Goal: Task Accomplishment & Management: Manage account settings

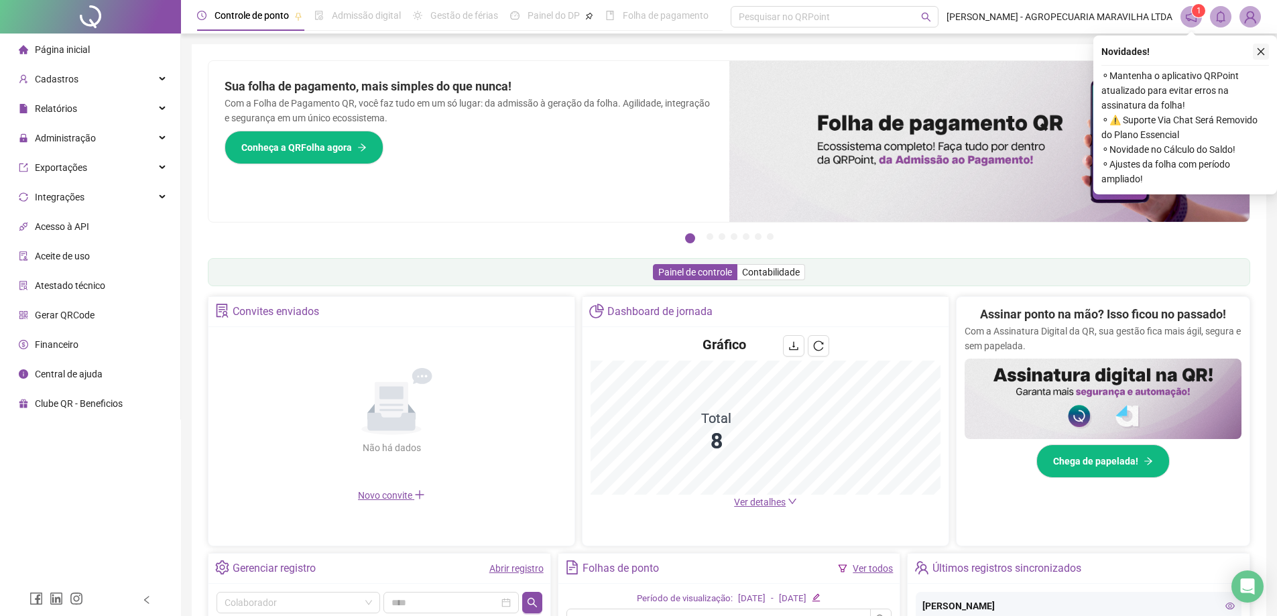
click at [1256, 54] on icon "close" at bounding box center [1260, 51] width 9 height 9
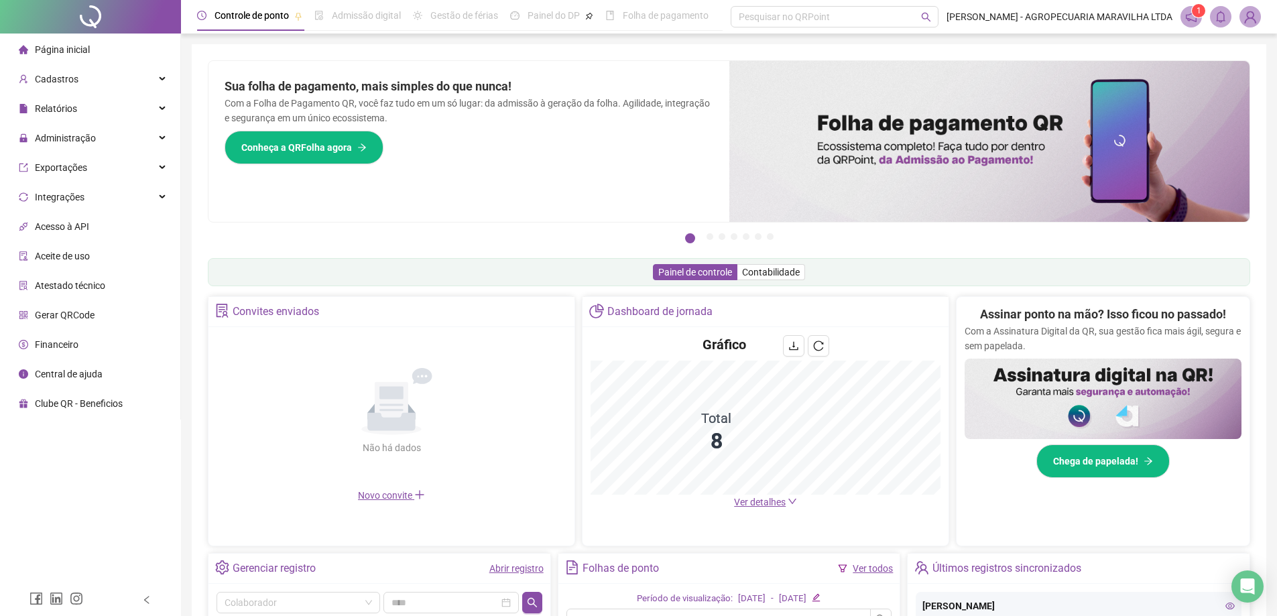
click at [57, 119] on span "Relatórios" at bounding box center [48, 108] width 58 height 27
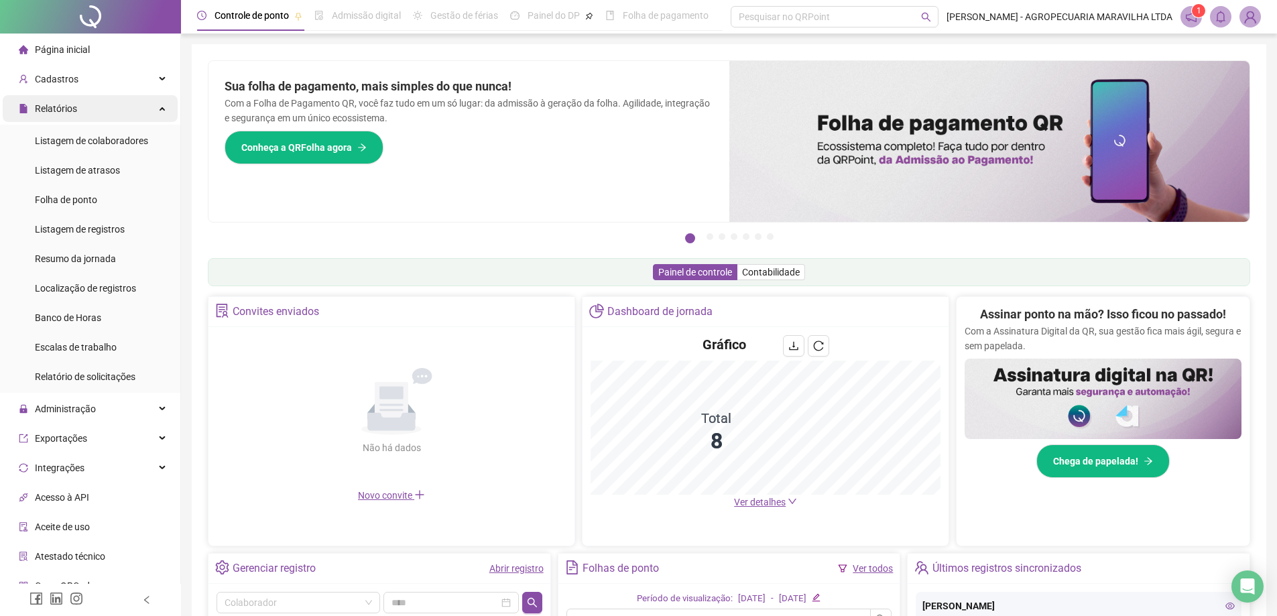
click at [80, 115] on div "Relatórios" at bounding box center [90, 108] width 175 height 27
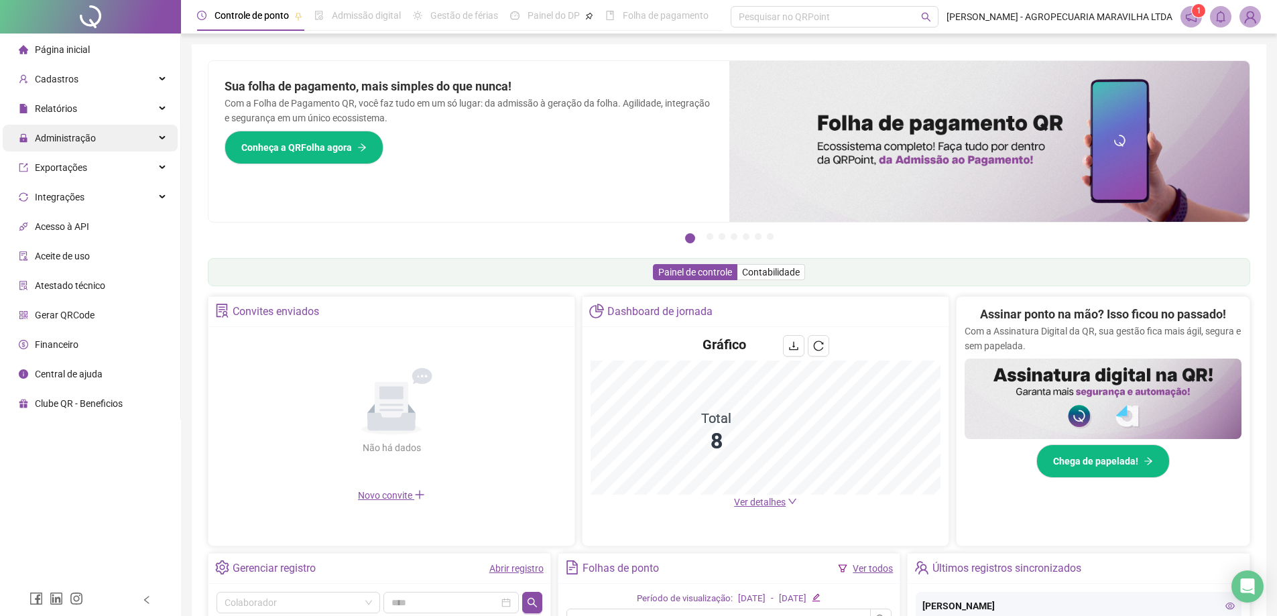
click at [90, 141] on span "Administração" at bounding box center [65, 138] width 61 height 11
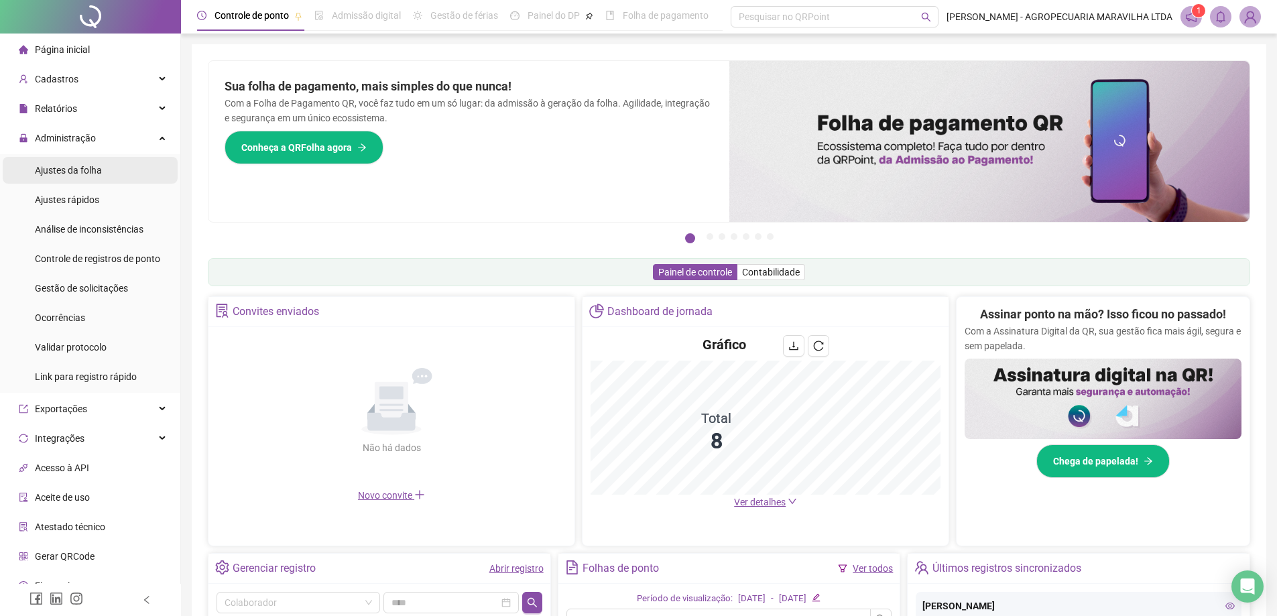
click at [87, 170] on span "Ajustes da folha" at bounding box center [68, 170] width 67 height 11
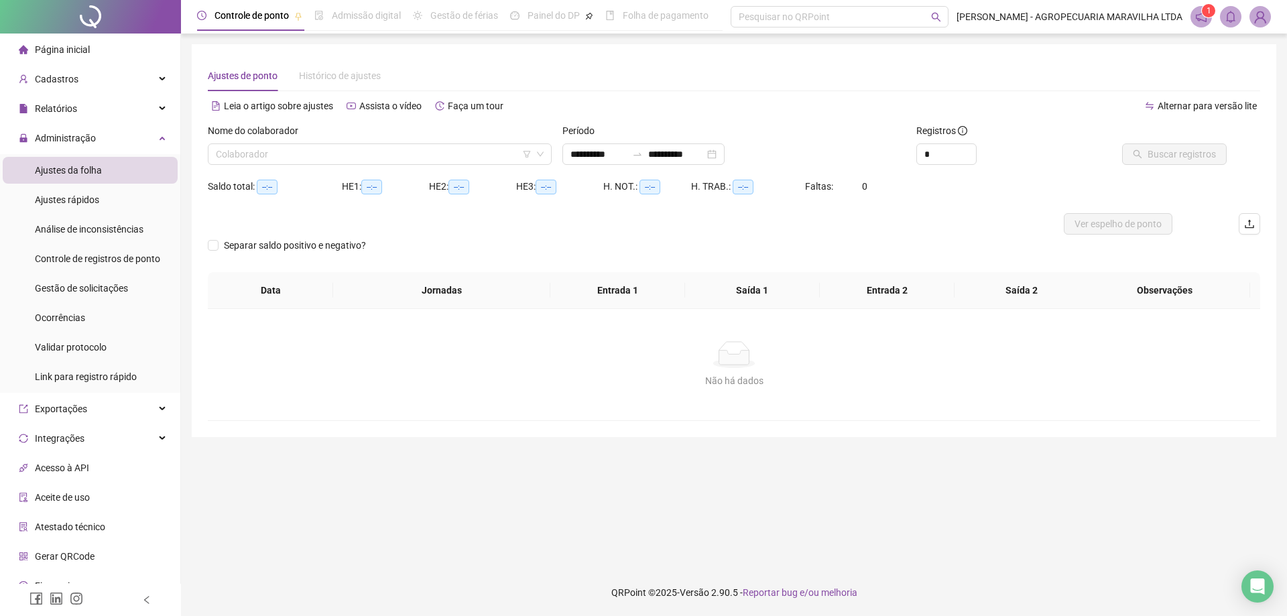
type input "**********"
click at [265, 156] on input "search" at bounding box center [374, 154] width 316 height 20
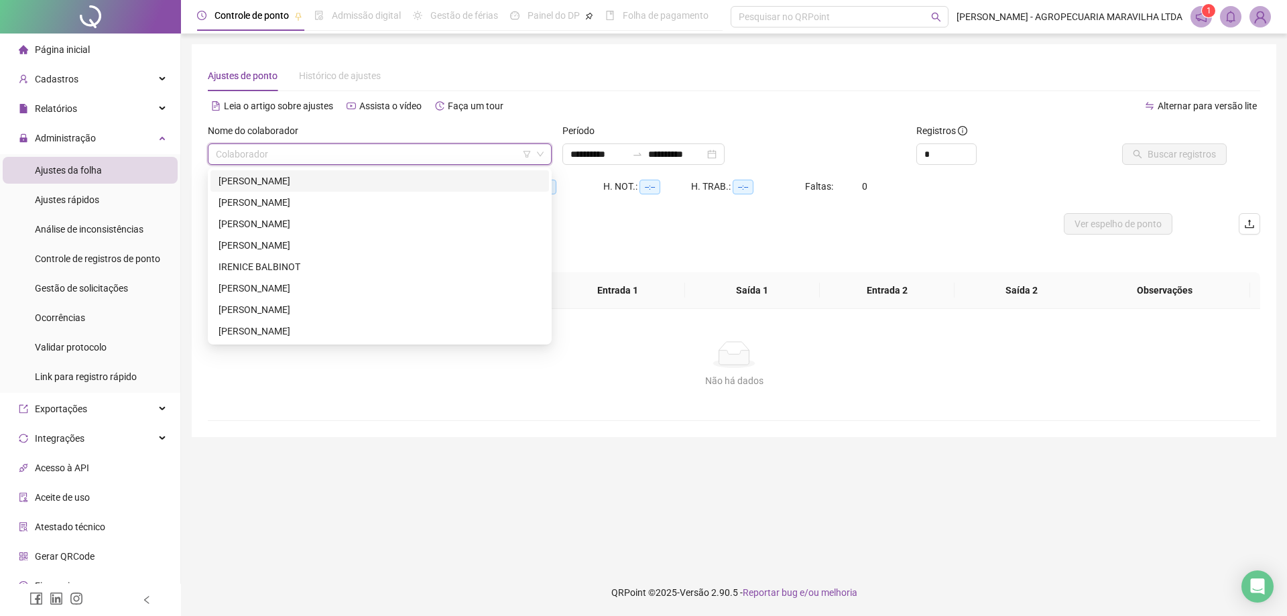
click at [285, 180] on div "[PERSON_NAME]" at bounding box center [379, 181] width 322 height 15
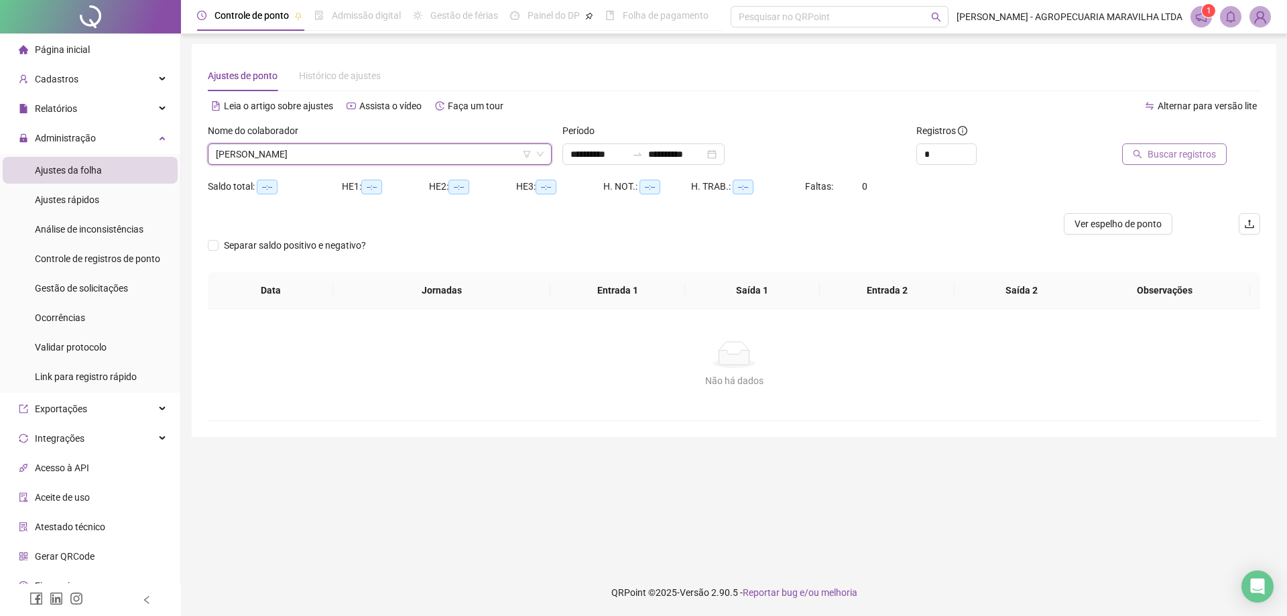
click at [1165, 156] on span "Buscar registros" at bounding box center [1181, 154] width 68 height 15
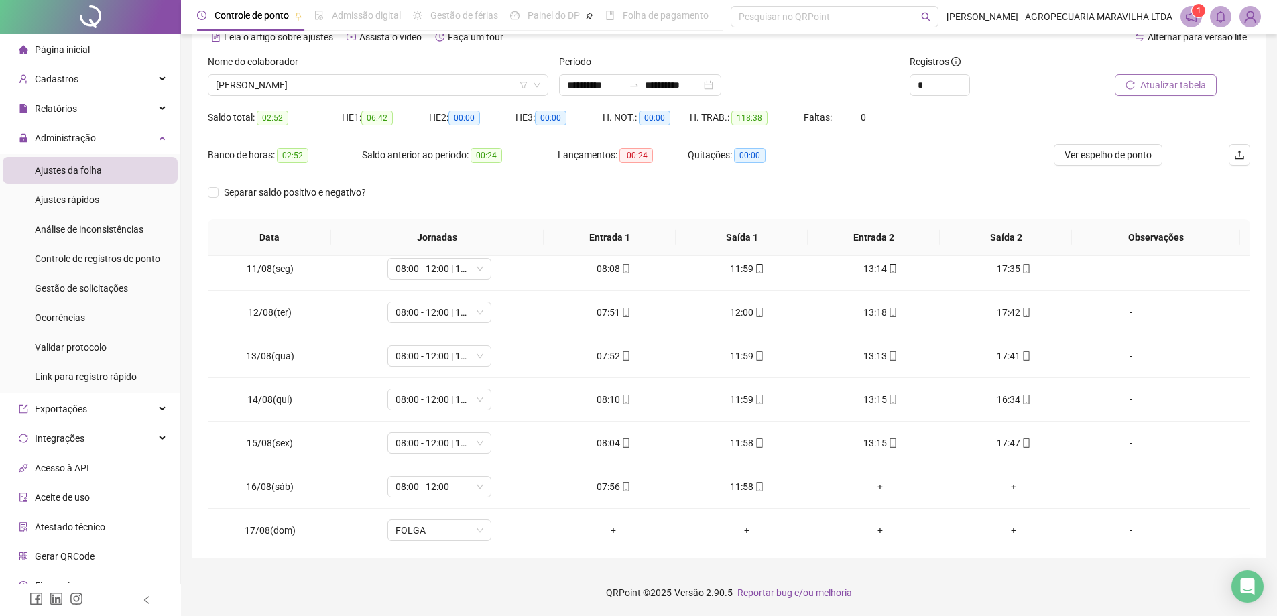
scroll to position [541, 0]
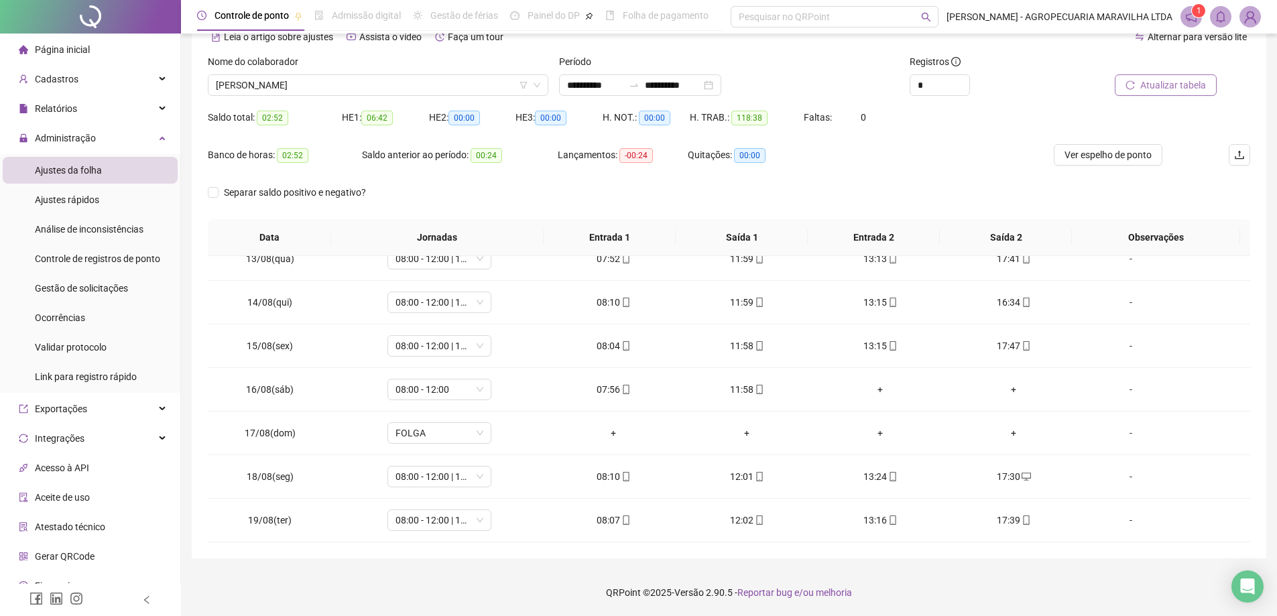
click at [1155, 80] on span "Atualizar tabela" at bounding box center [1173, 85] width 66 height 15
click at [1077, 148] on span "Ver espelho de ponto" at bounding box center [1107, 154] width 87 height 15
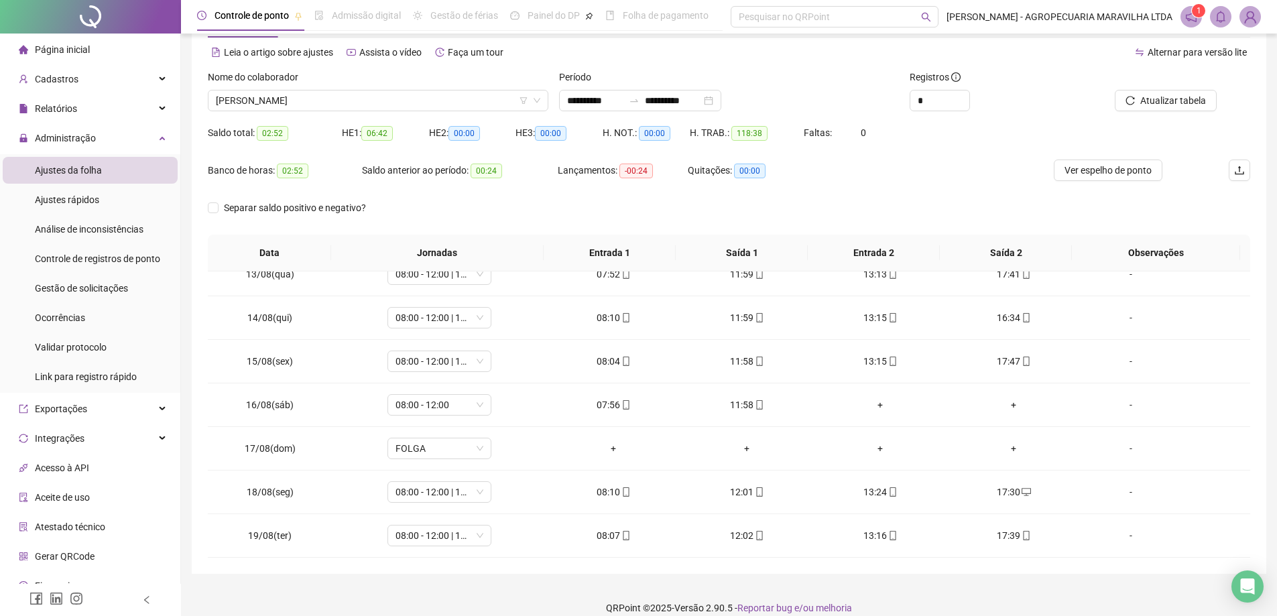
scroll to position [2, 0]
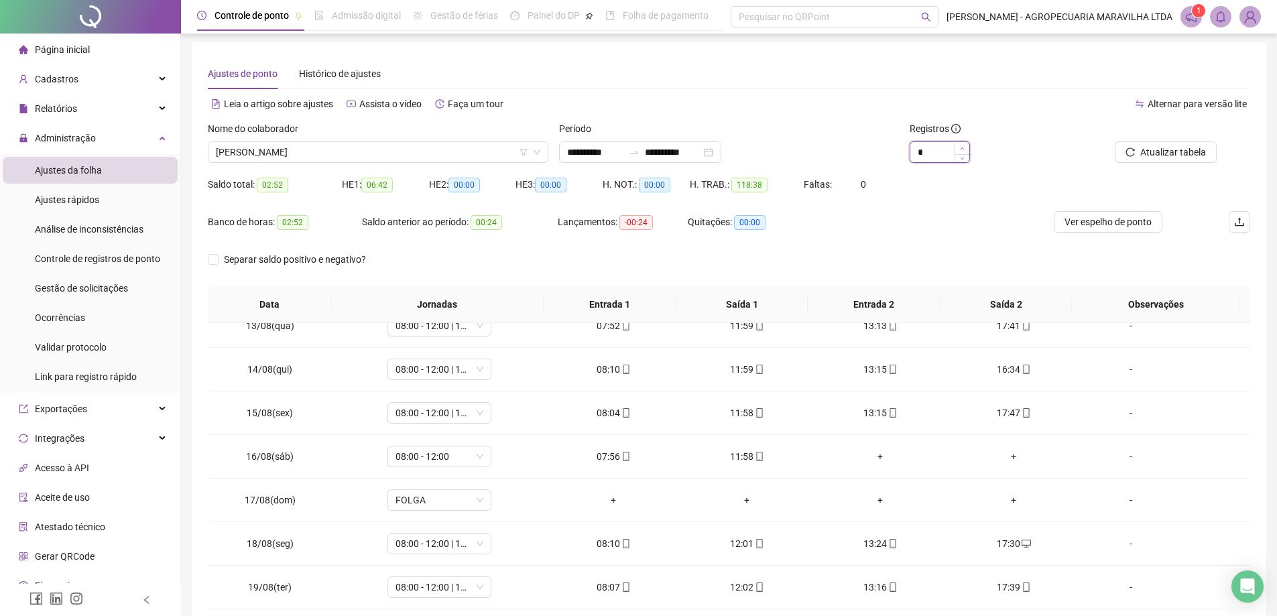
click at [965, 146] on span "Increase Value" at bounding box center [961, 148] width 15 height 12
type input "*"
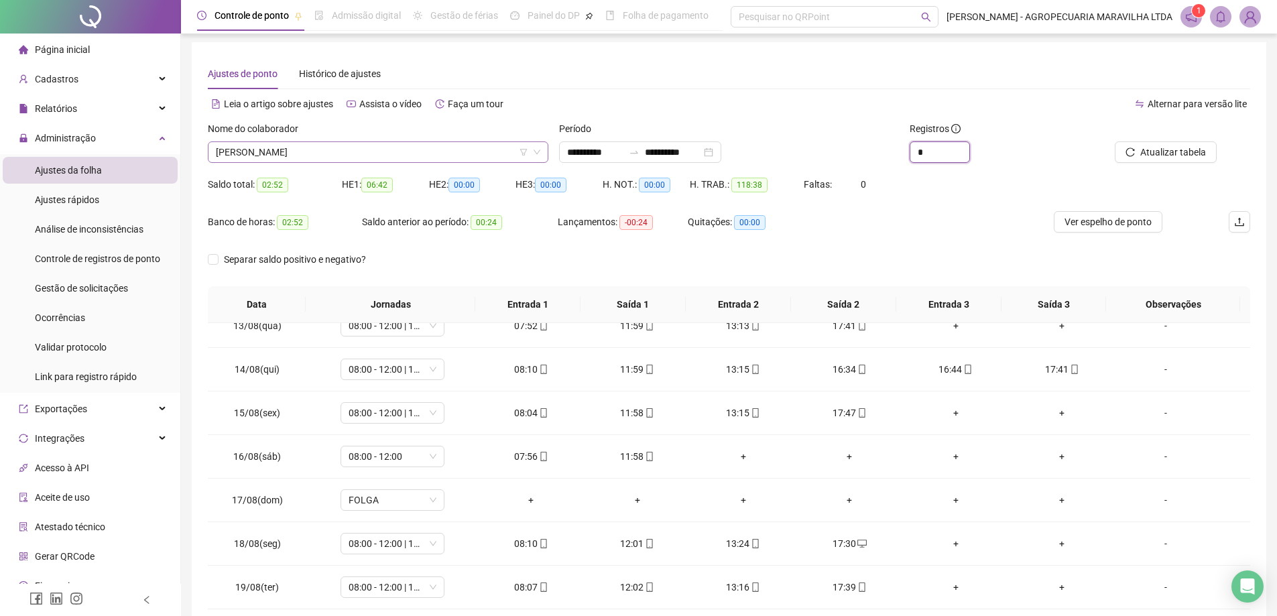
click at [331, 154] on span "[PERSON_NAME]" at bounding box center [378, 152] width 324 height 20
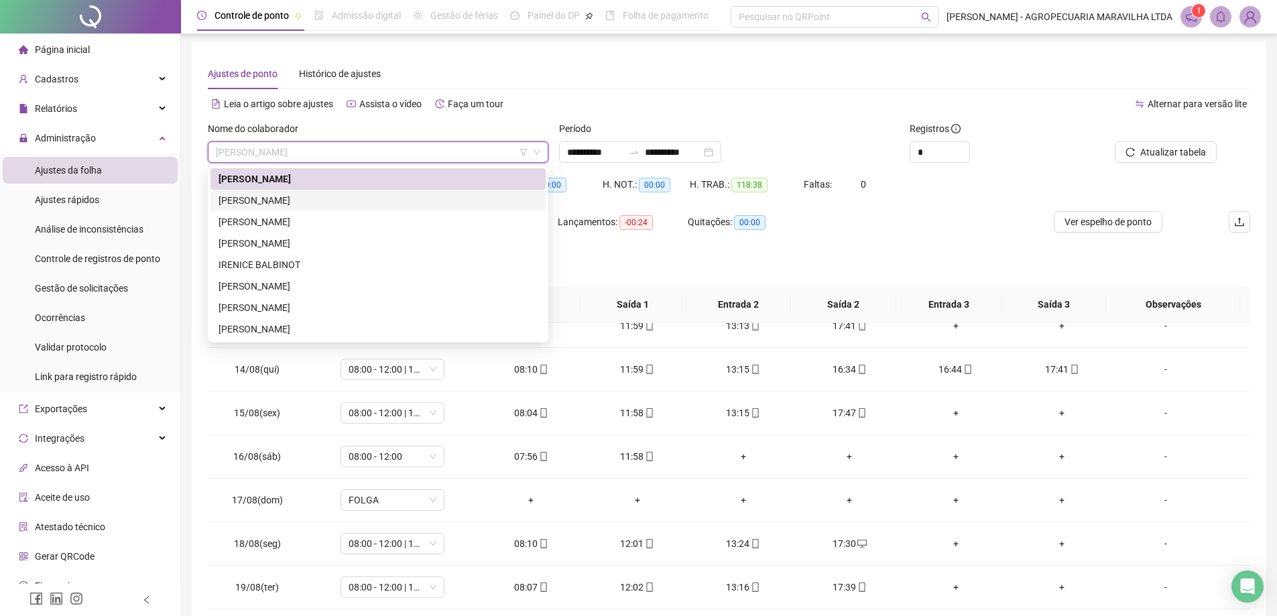
click at [263, 200] on div "[PERSON_NAME]" at bounding box center [377, 200] width 319 height 15
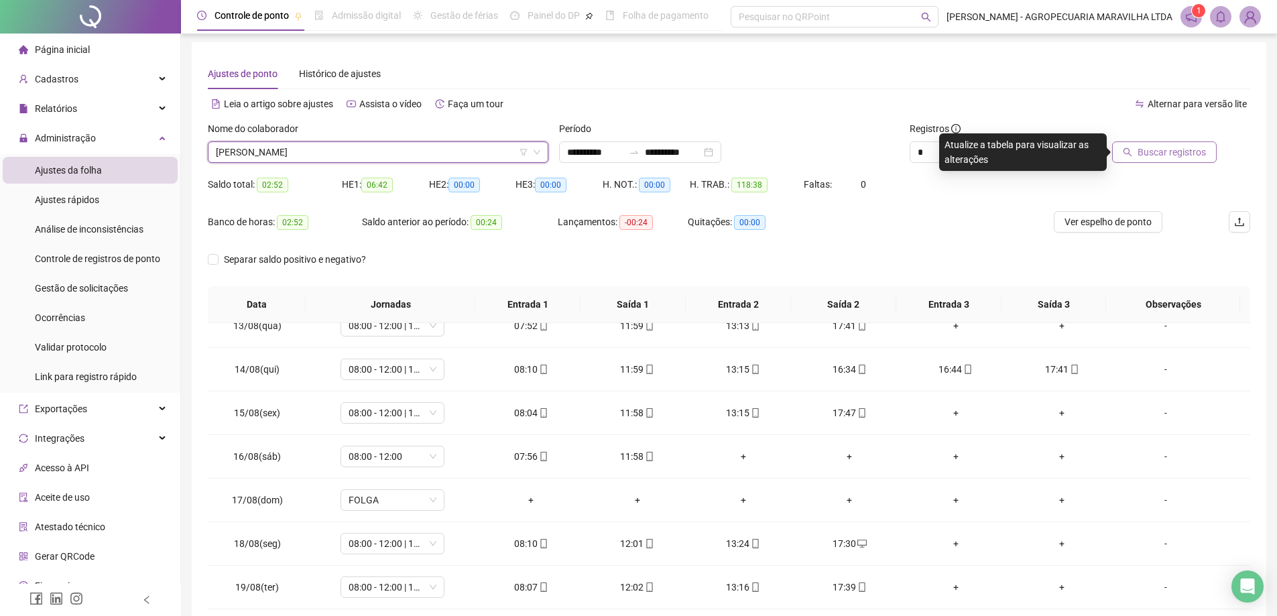
click at [1185, 152] on span "Buscar registros" at bounding box center [1171, 152] width 68 height 15
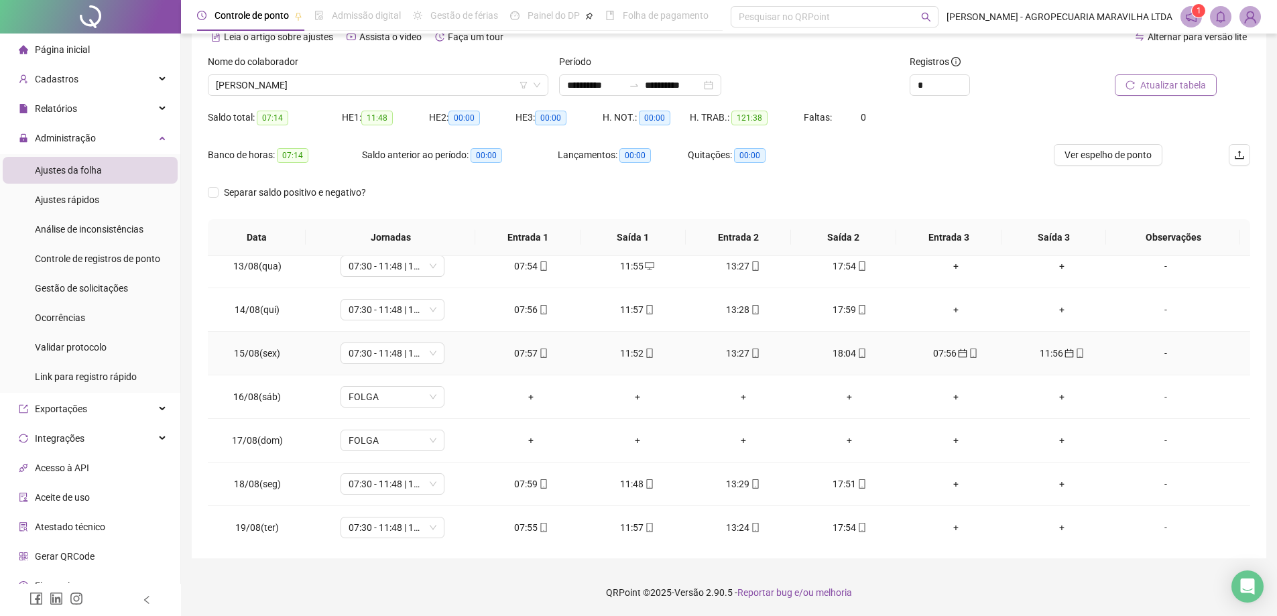
scroll to position [536, 0]
click at [958, 350] on icon "calendar" at bounding box center [962, 350] width 9 height 9
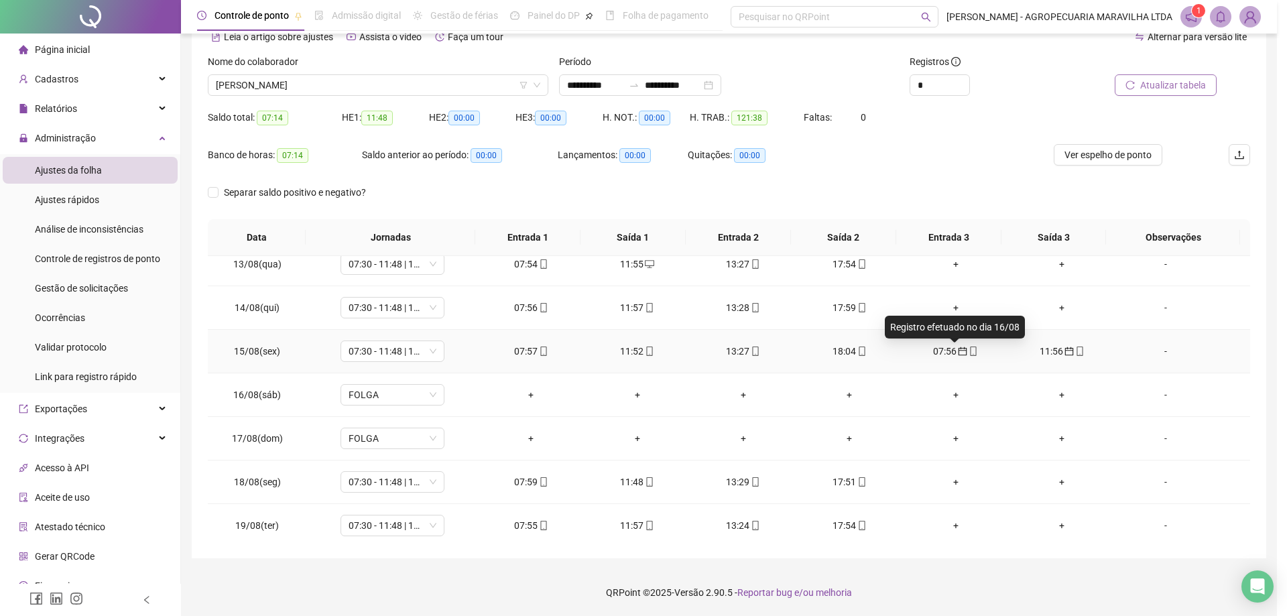
type input "**********"
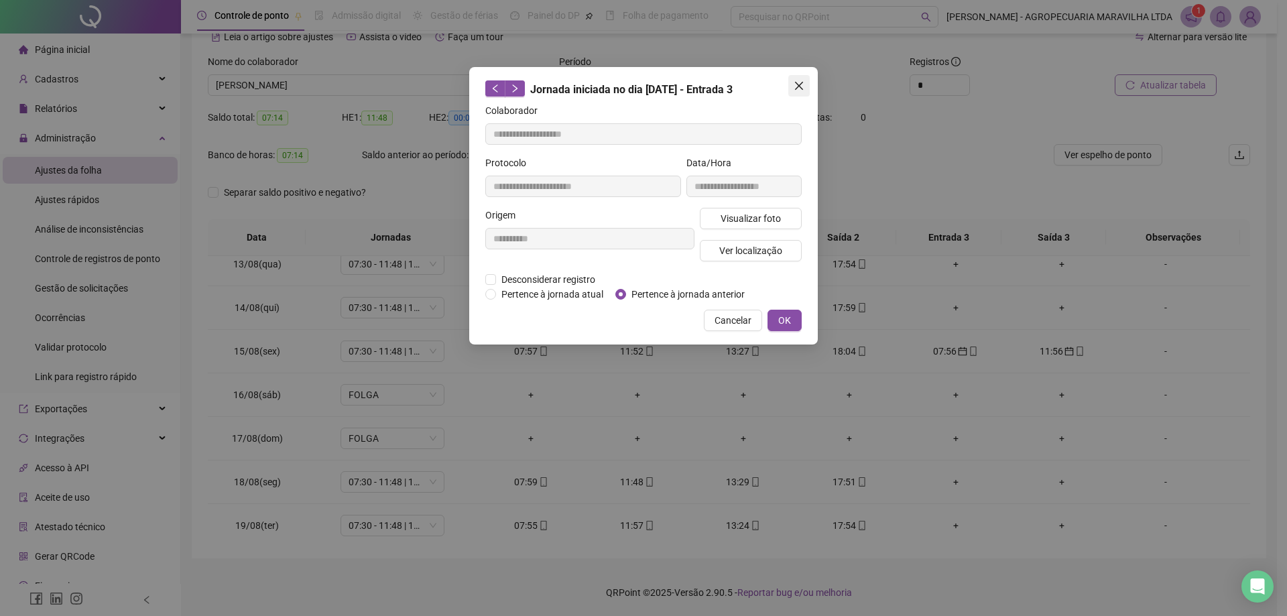
click at [798, 84] on icon "close" at bounding box center [799, 86] width 8 height 8
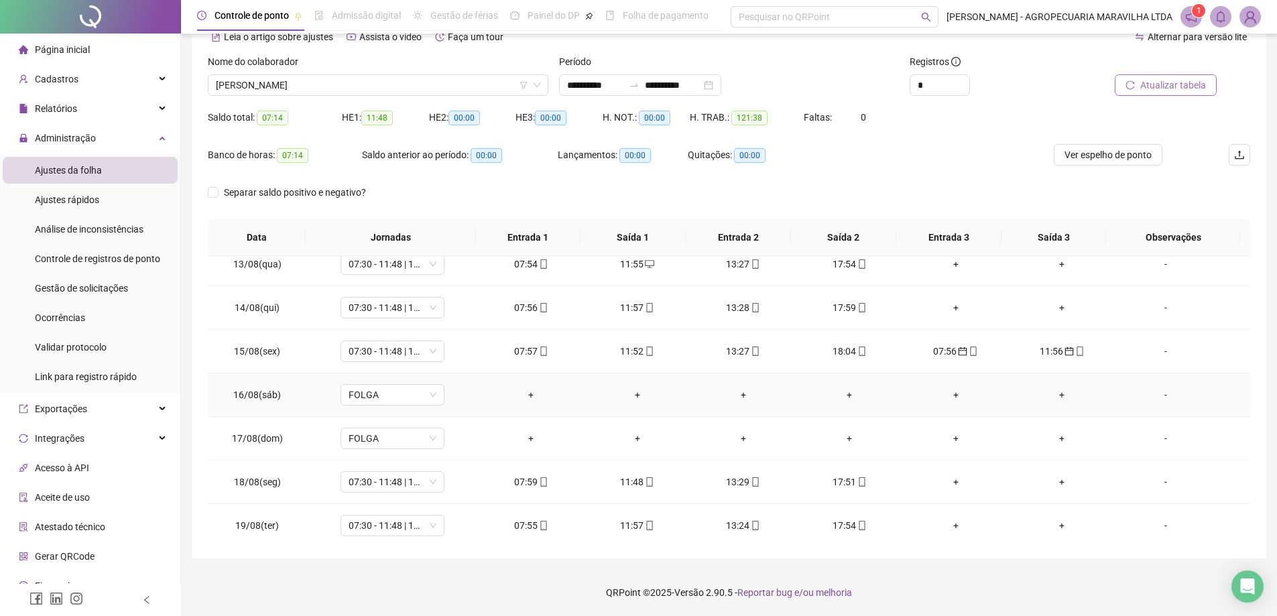
click at [528, 391] on div "+" at bounding box center [530, 394] width 84 height 15
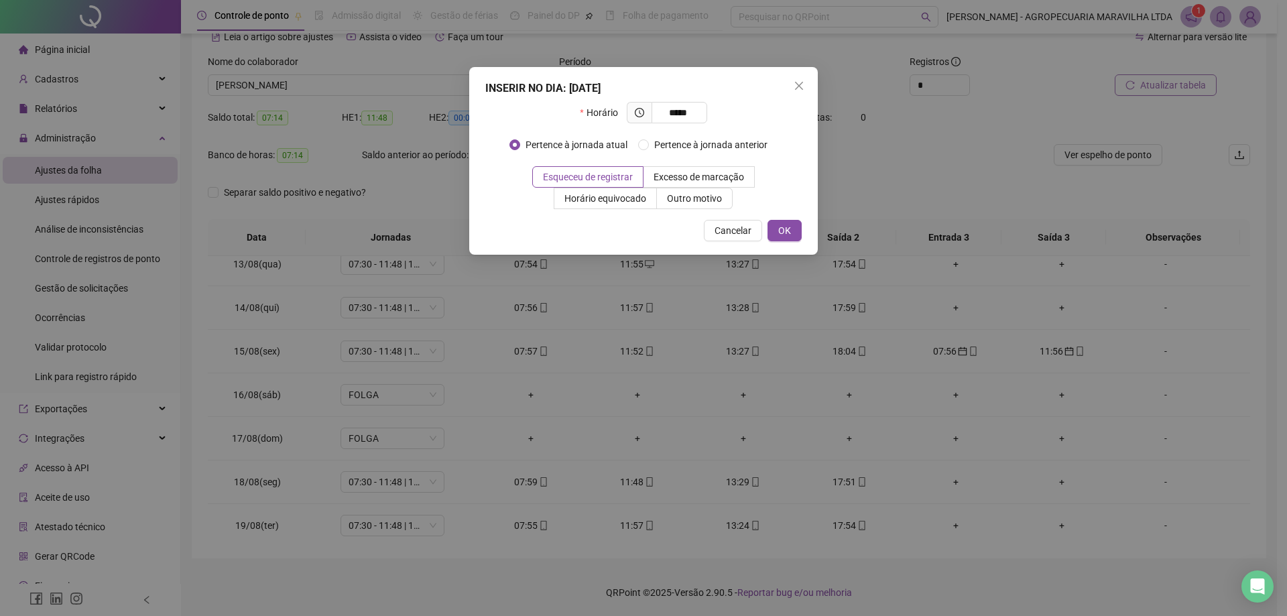
type input "*****"
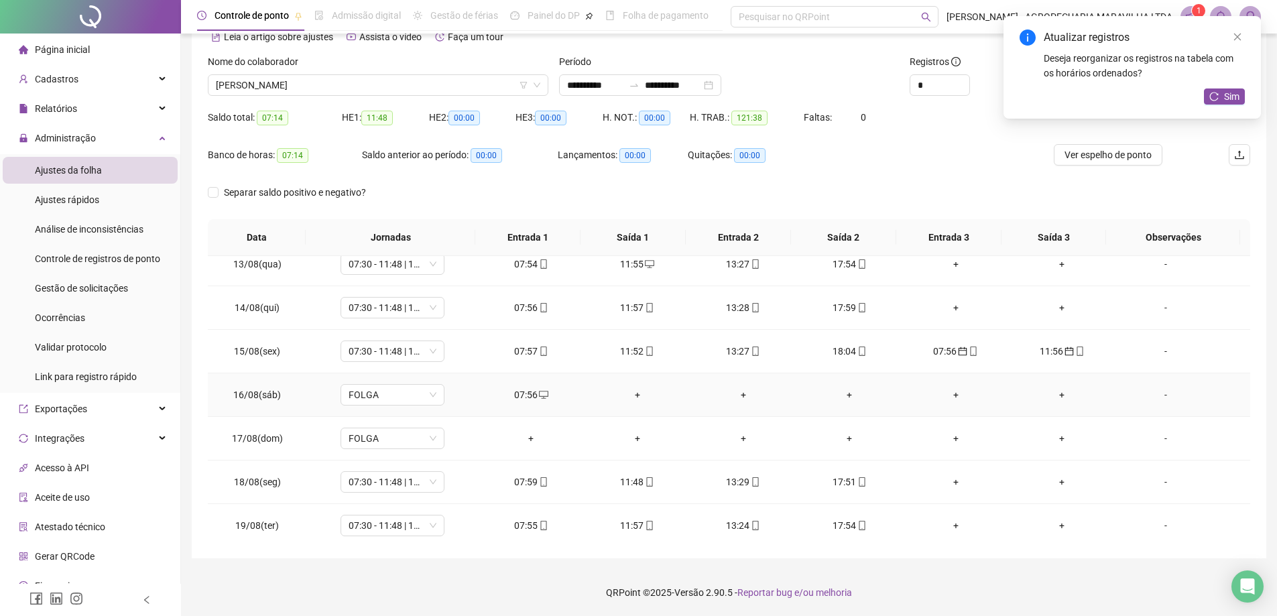
click at [638, 393] on div "+" at bounding box center [636, 394] width 84 height 15
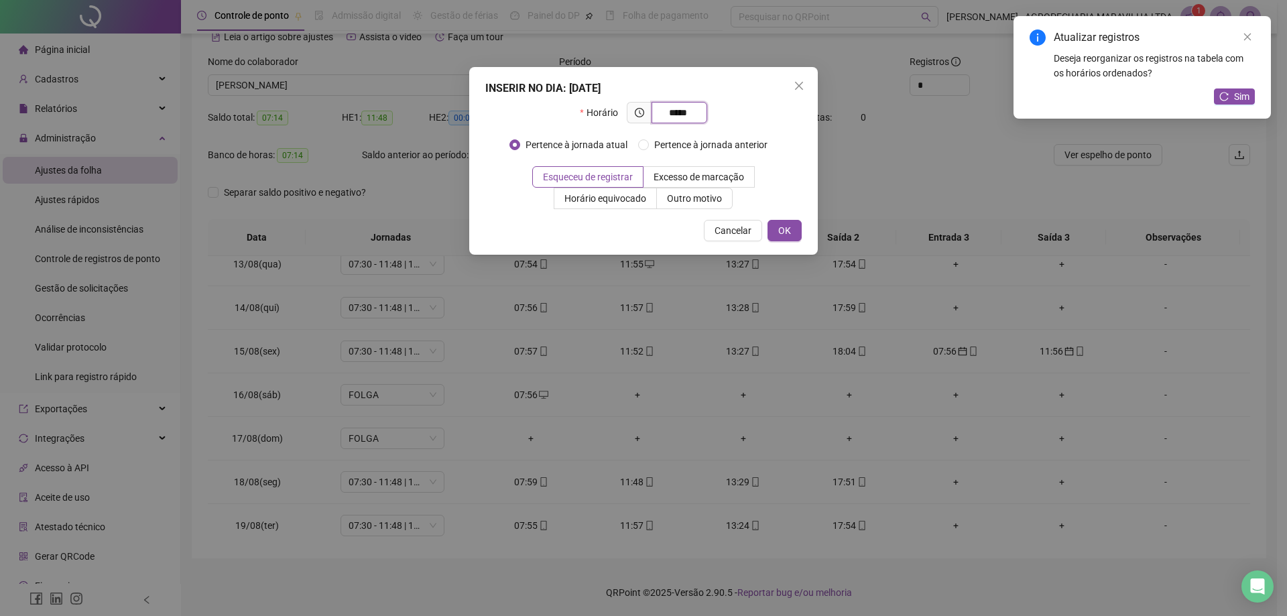
type input "*****"
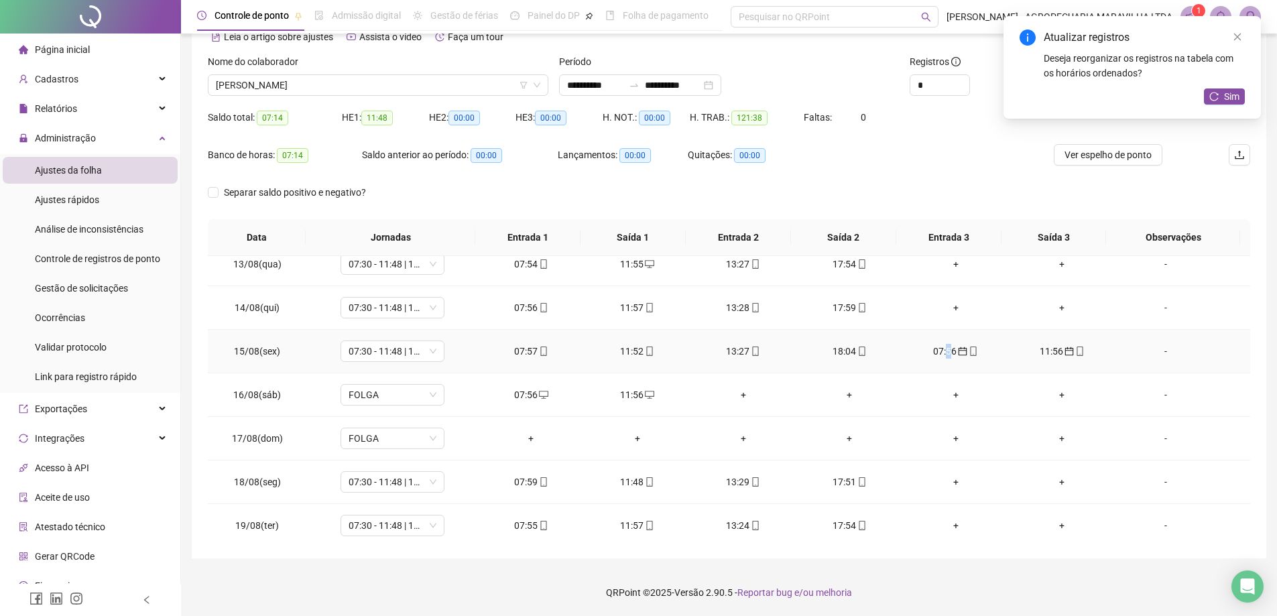
click at [941, 350] on div "07:56" at bounding box center [955, 351] width 84 height 15
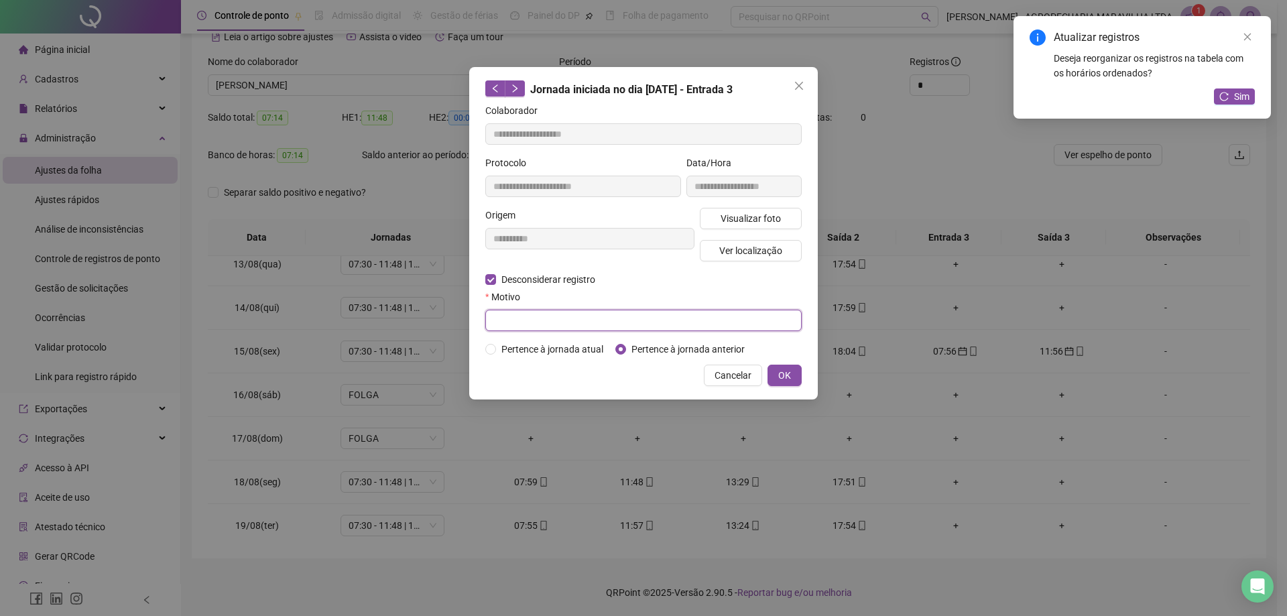
click at [672, 312] on input "text" at bounding box center [643, 320] width 316 height 21
click at [787, 375] on span "OK" at bounding box center [784, 375] width 13 height 15
click at [800, 86] on icon "close" at bounding box center [799, 86] width 8 height 8
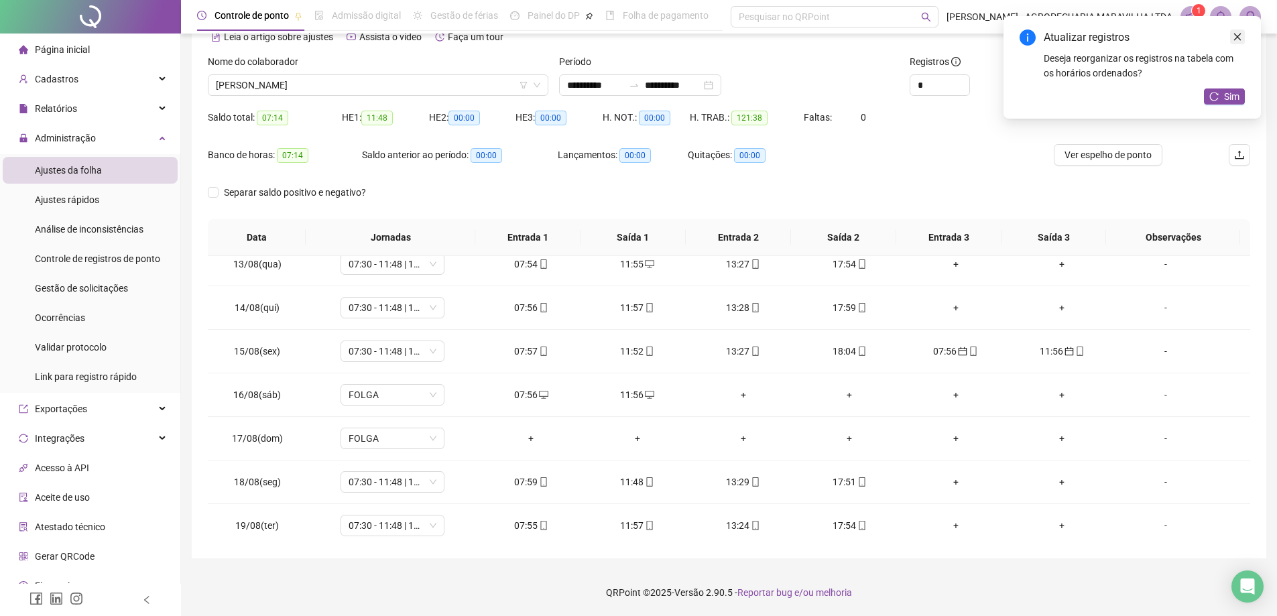
click at [1242, 40] on link "Close" at bounding box center [1237, 36] width 15 height 15
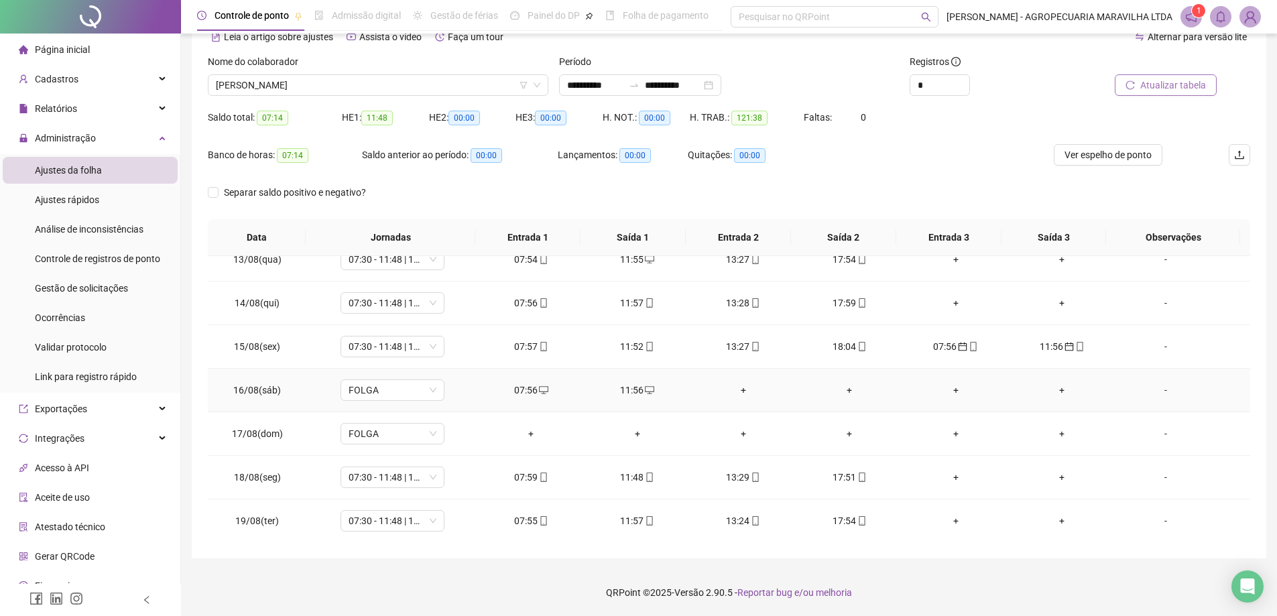
scroll to position [541, 0]
click at [967, 344] on span "mobile" at bounding box center [972, 345] width 11 height 9
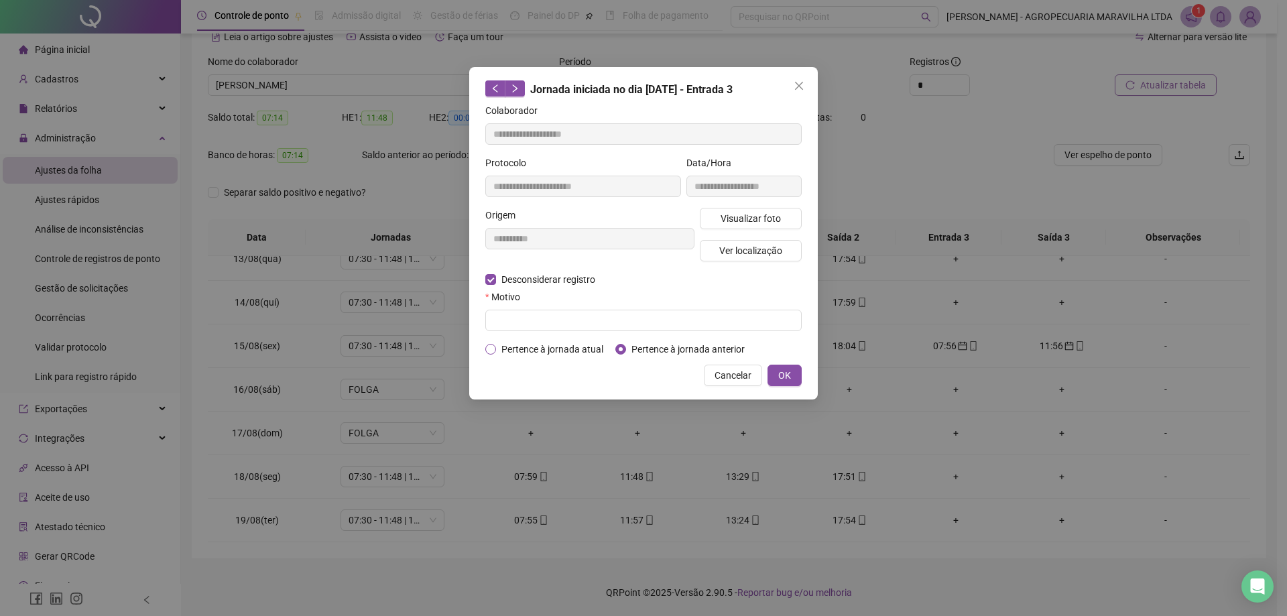
click at [533, 349] on span "Pertence à jornada atual" at bounding box center [552, 349] width 113 height 15
click at [788, 378] on span "OK" at bounding box center [784, 375] width 13 height 15
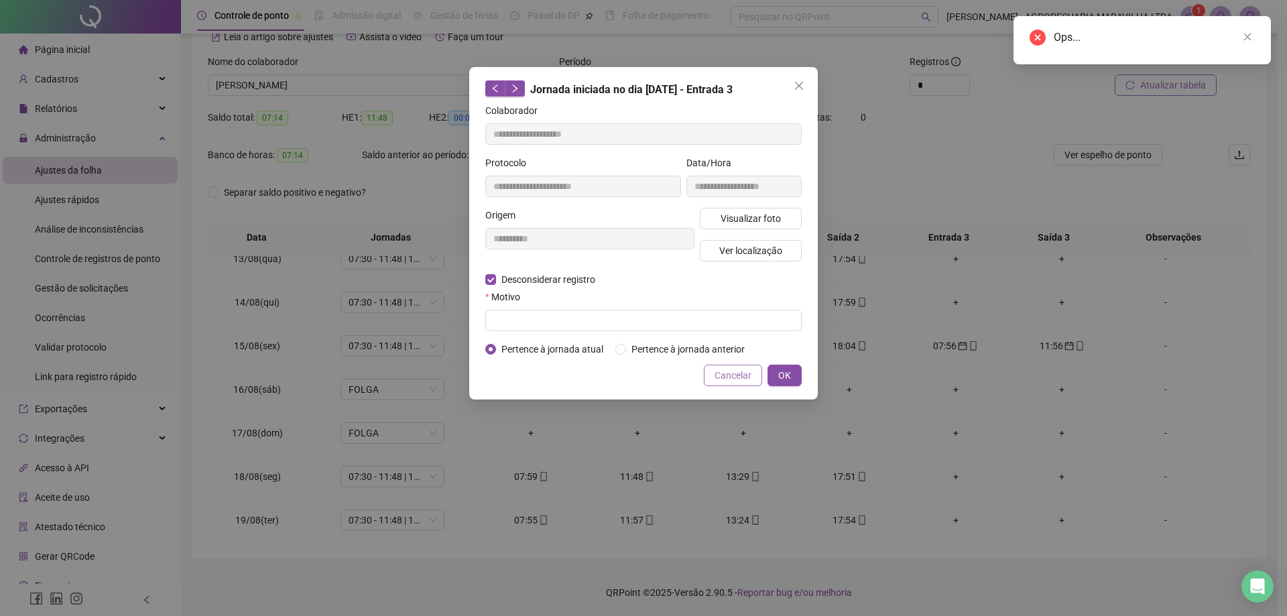
click at [724, 373] on span "Cancelar" at bounding box center [732, 375] width 37 height 15
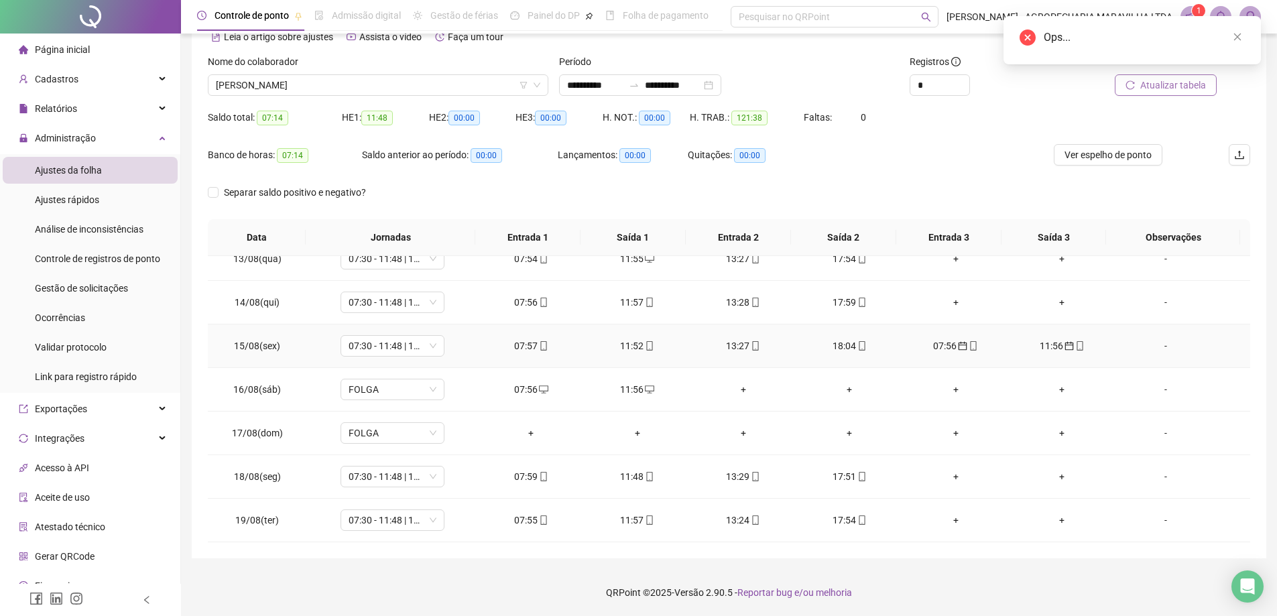
click at [935, 346] on div "07:56" at bounding box center [955, 345] width 84 height 15
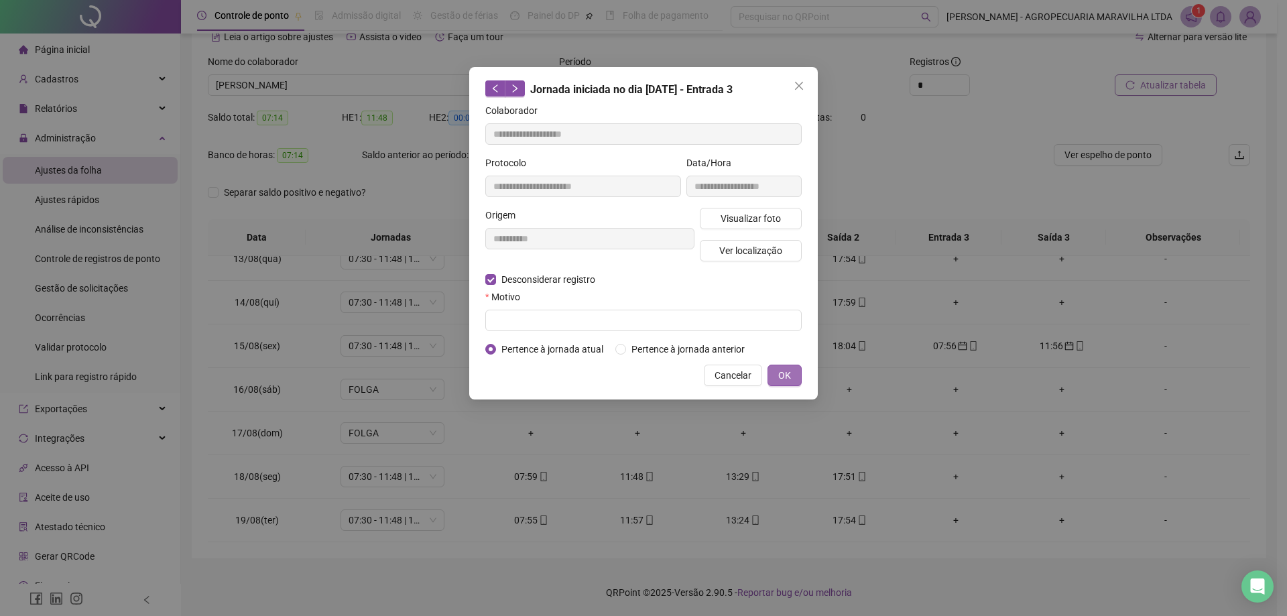
click at [793, 373] on button "OK" at bounding box center [784, 375] width 34 height 21
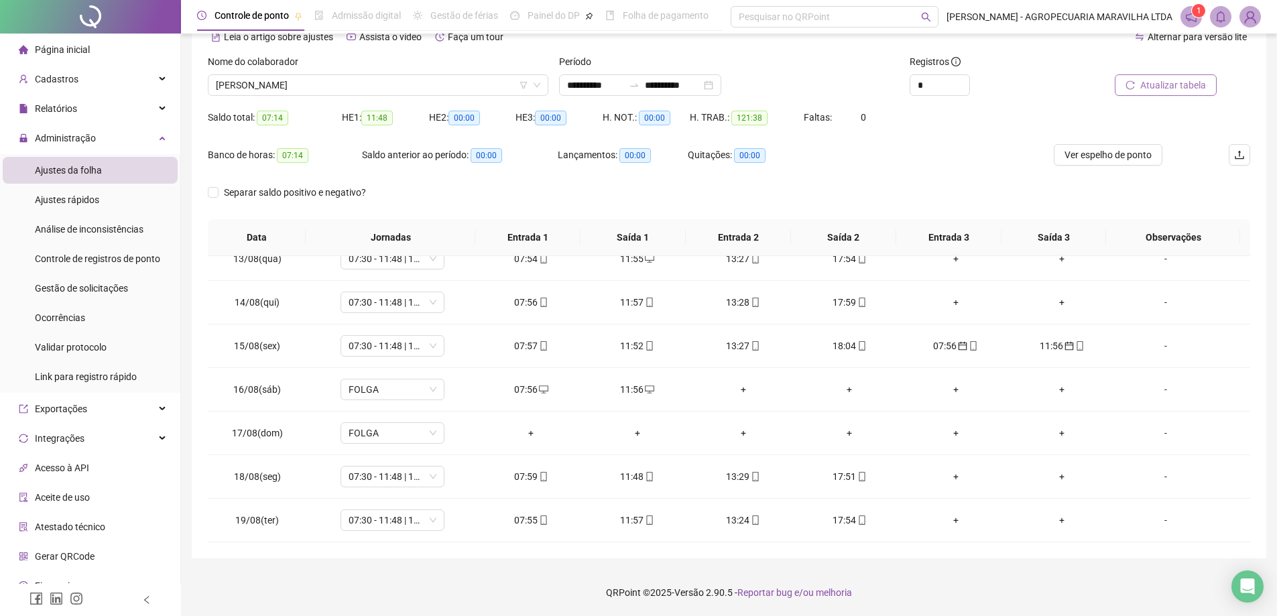
click at [1150, 86] on span "Atualizar tabela" at bounding box center [1173, 85] width 66 height 15
click at [958, 346] on icon "calendar" at bounding box center [962, 345] width 9 height 9
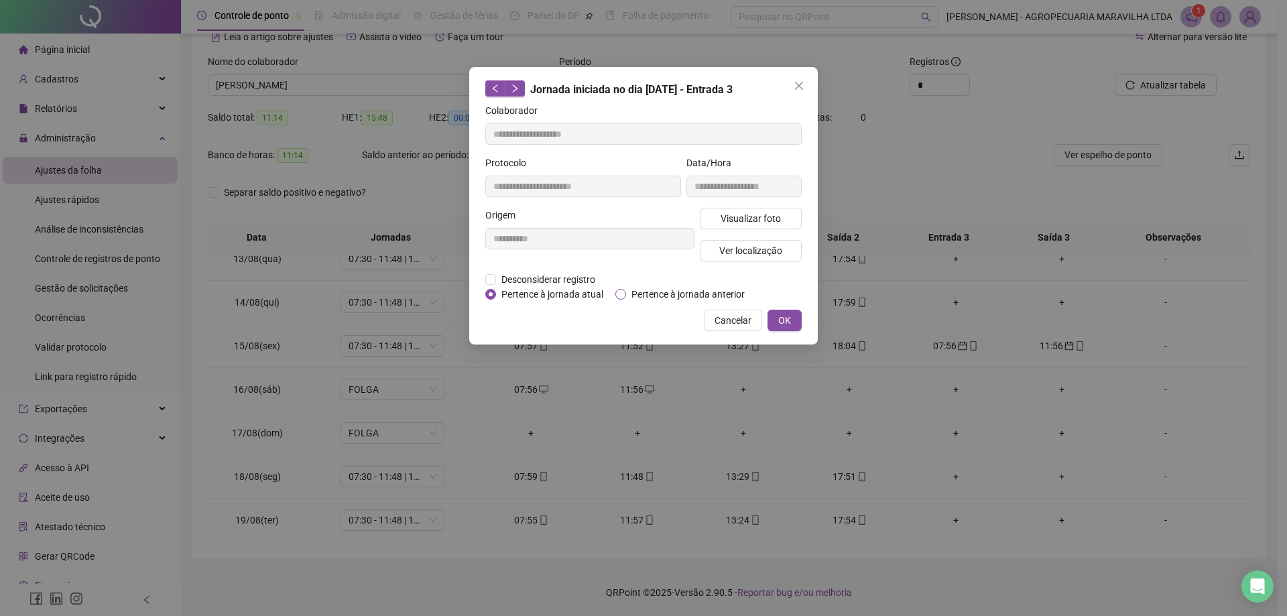
click at [631, 294] on span "Pertence à jornada anterior" at bounding box center [688, 294] width 124 height 15
click at [727, 320] on span "Cancelar" at bounding box center [732, 320] width 37 height 15
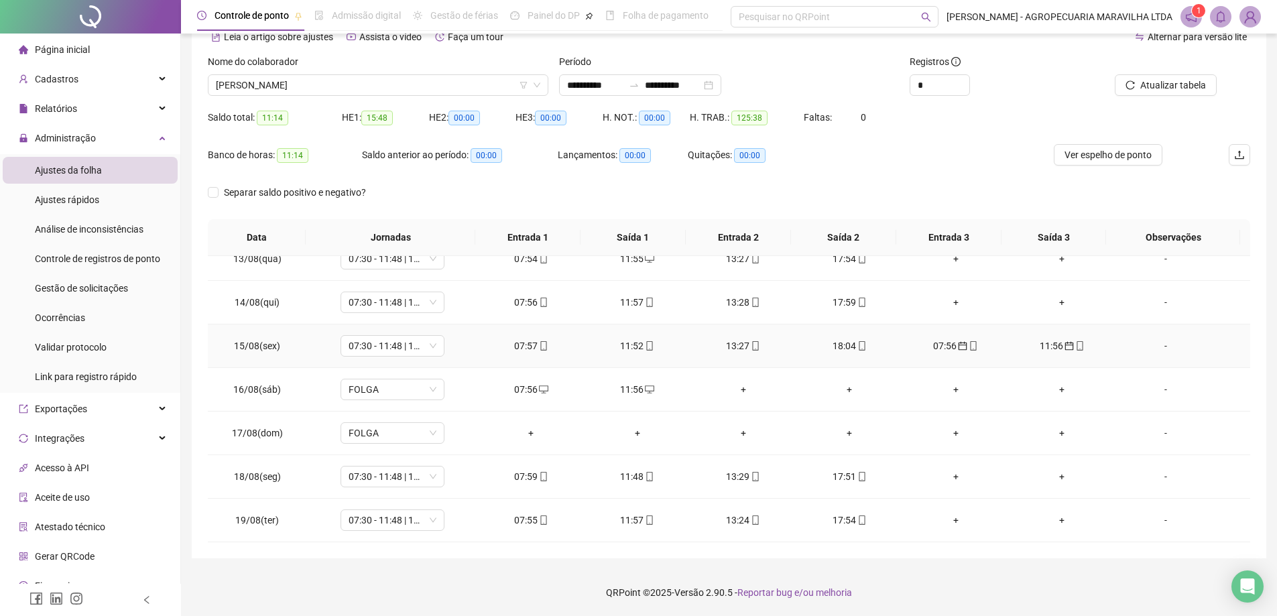
click at [937, 346] on div "07:56" at bounding box center [955, 345] width 84 height 15
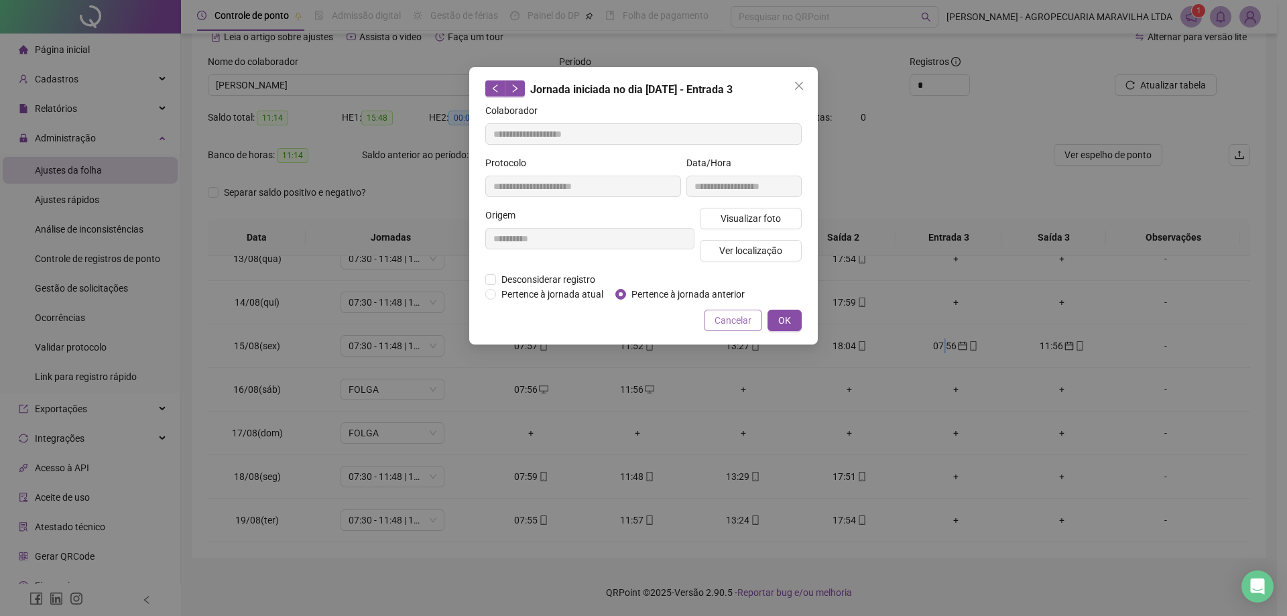
click at [760, 316] on button "Cancelar" at bounding box center [733, 320] width 58 height 21
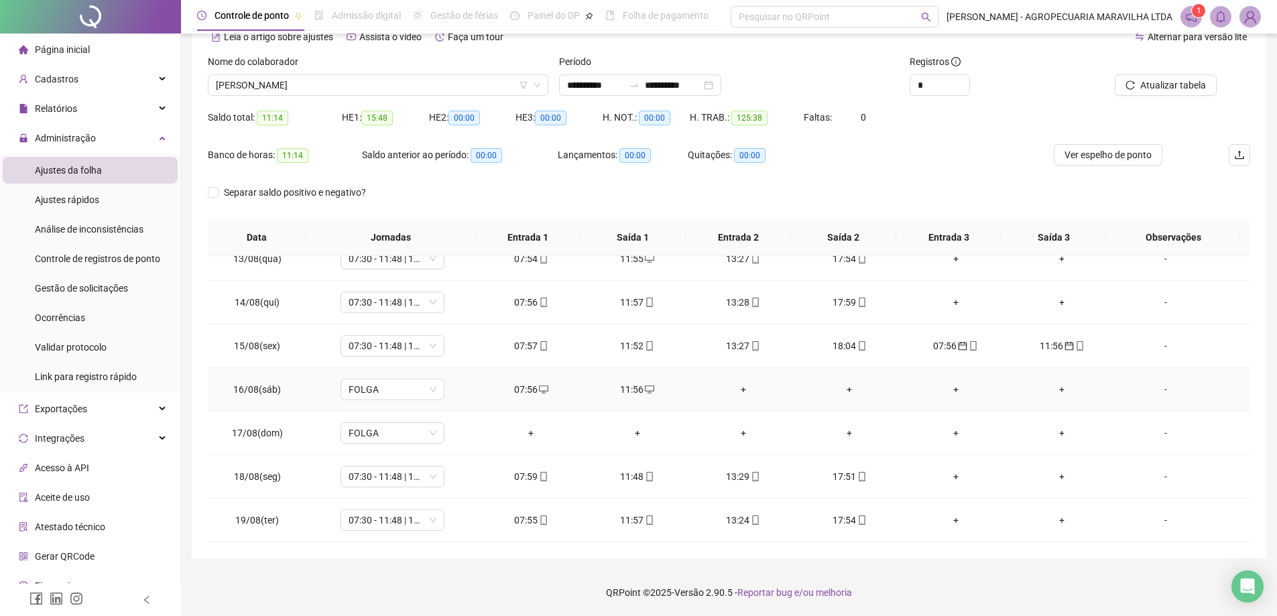
click at [524, 391] on div "07:56" at bounding box center [530, 389] width 84 height 15
type input "**********"
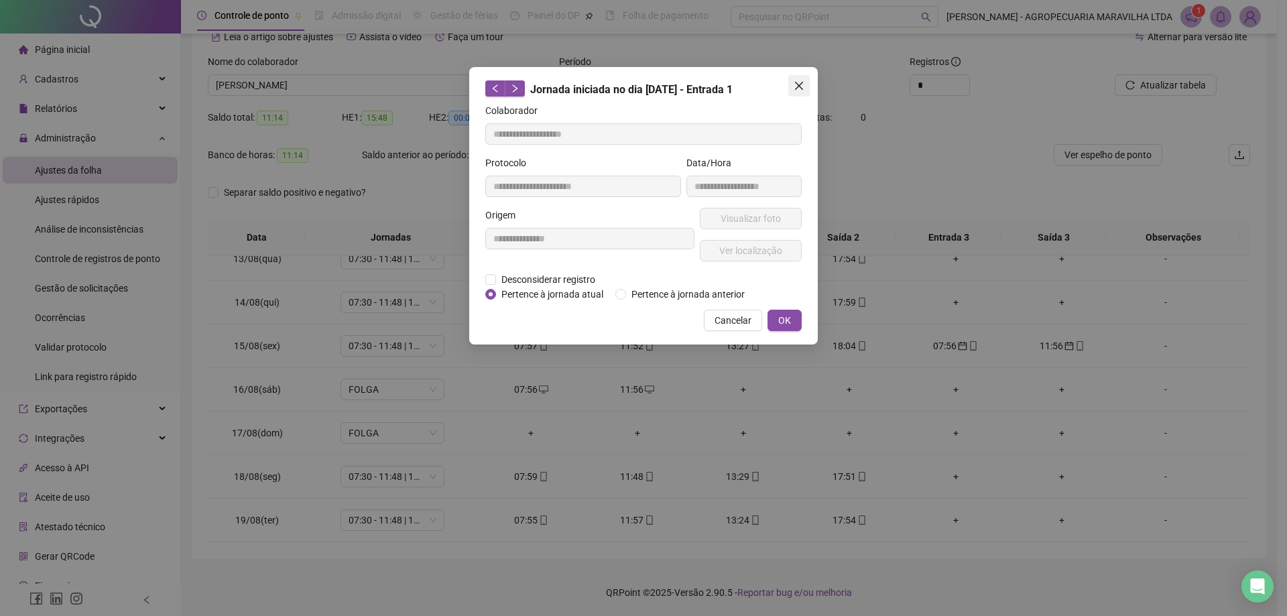
click at [800, 85] on icon "close" at bounding box center [799, 86] width 8 height 8
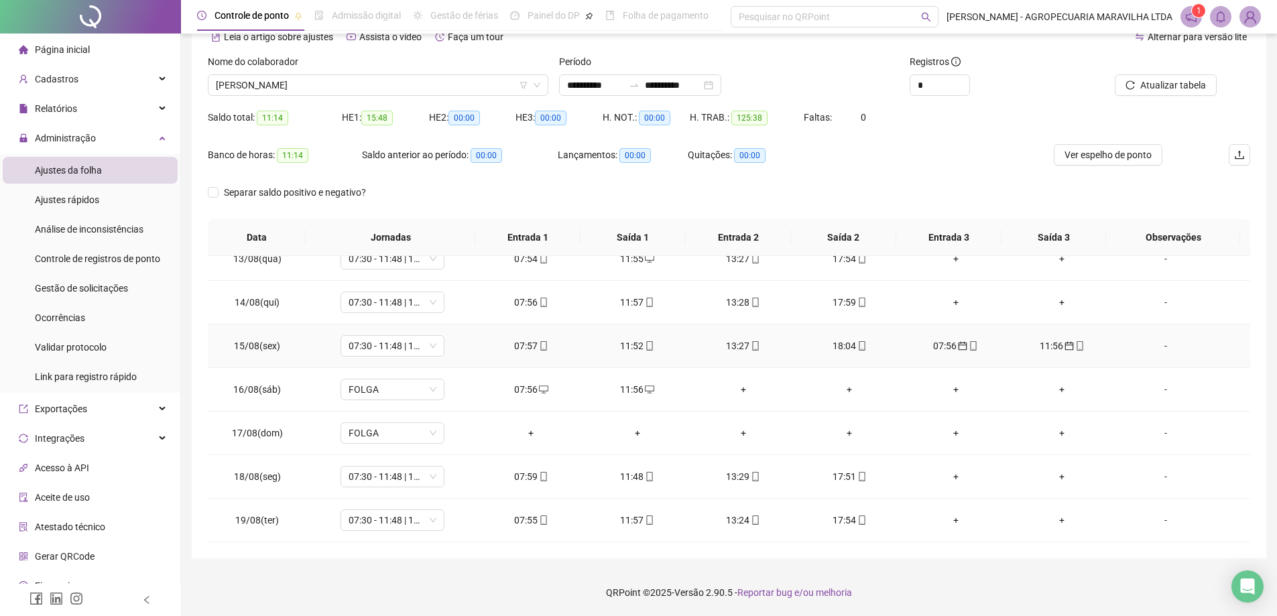
click at [956, 344] on span "calendar" at bounding box center [961, 345] width 11 height 9
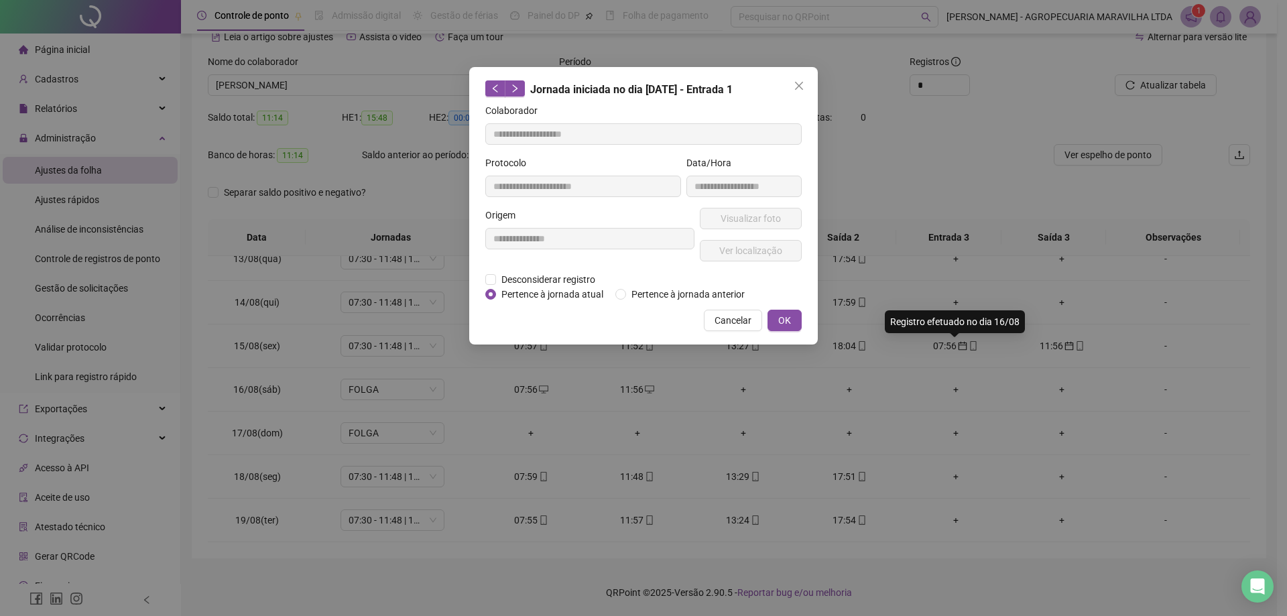
type input "**********"
click at [527, 277] on span "Desconsiderar registro" at bounding box center [548, 279] width 105 height 15
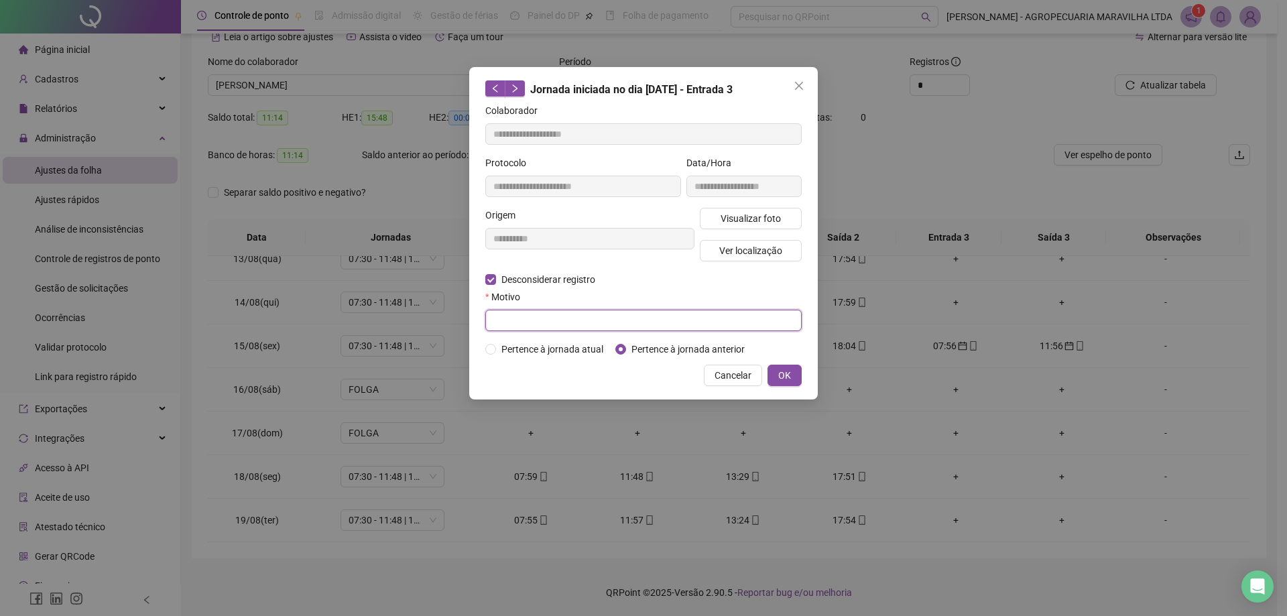
click at [524, 324] on input "text" at bounding box center [643, 320] width 316 height 21
type input "**********"
click at [779, 374] on span "OK" at bounding box center [784, 375] width 13 height 15
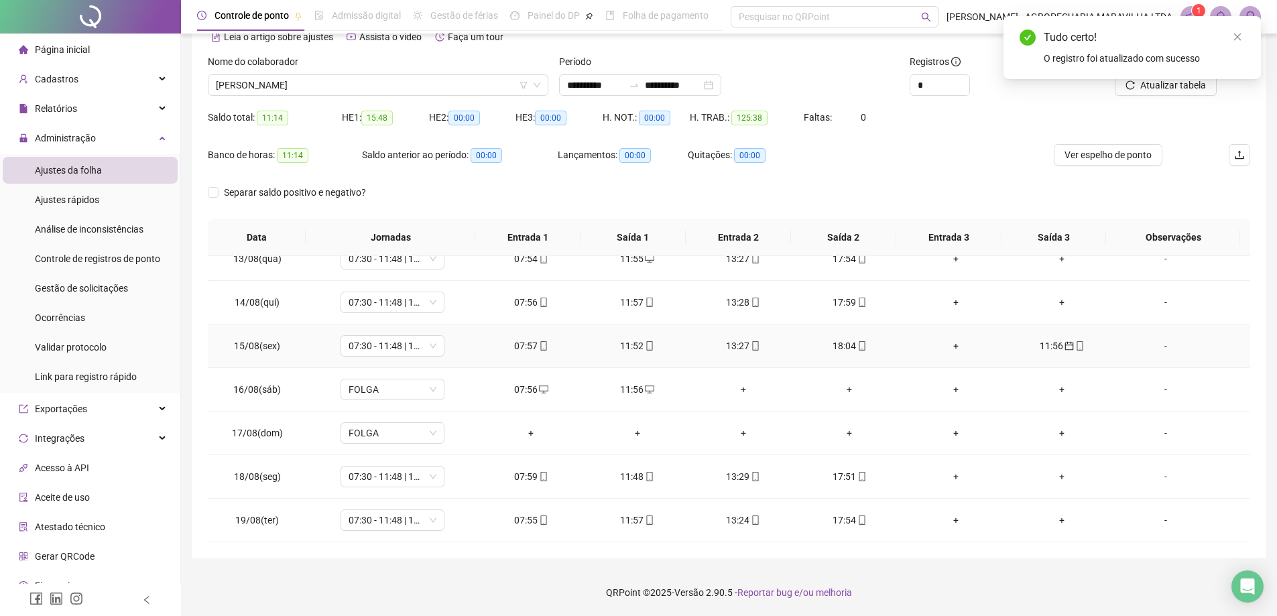
click at [1051, 344] on div "11:56" at bounding box center [1061, 345] width 84 height 15
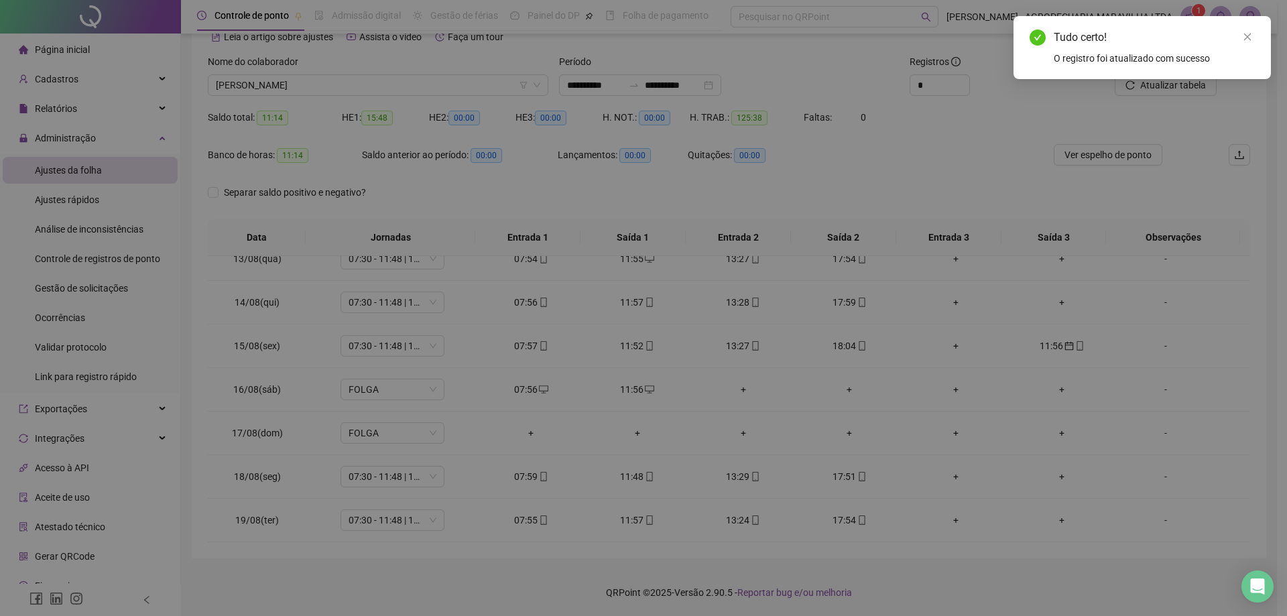
type input "**********"
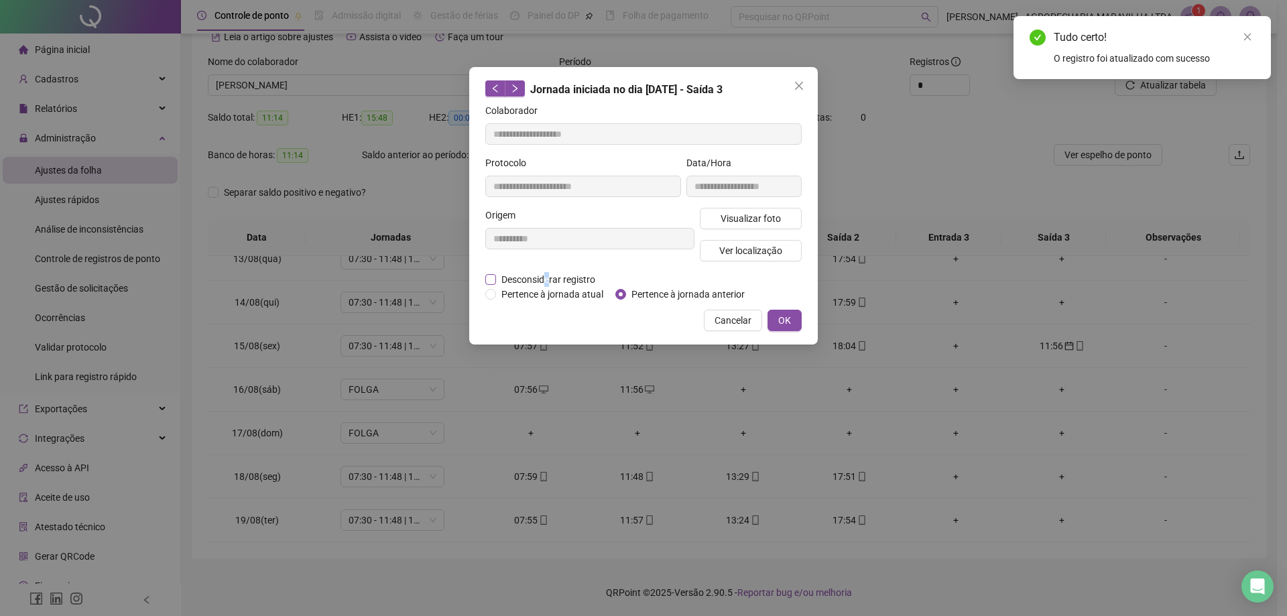
click at [546, 274] on span "Desconsiderar registro" at bounding box center [548, 279] width 105 height 15
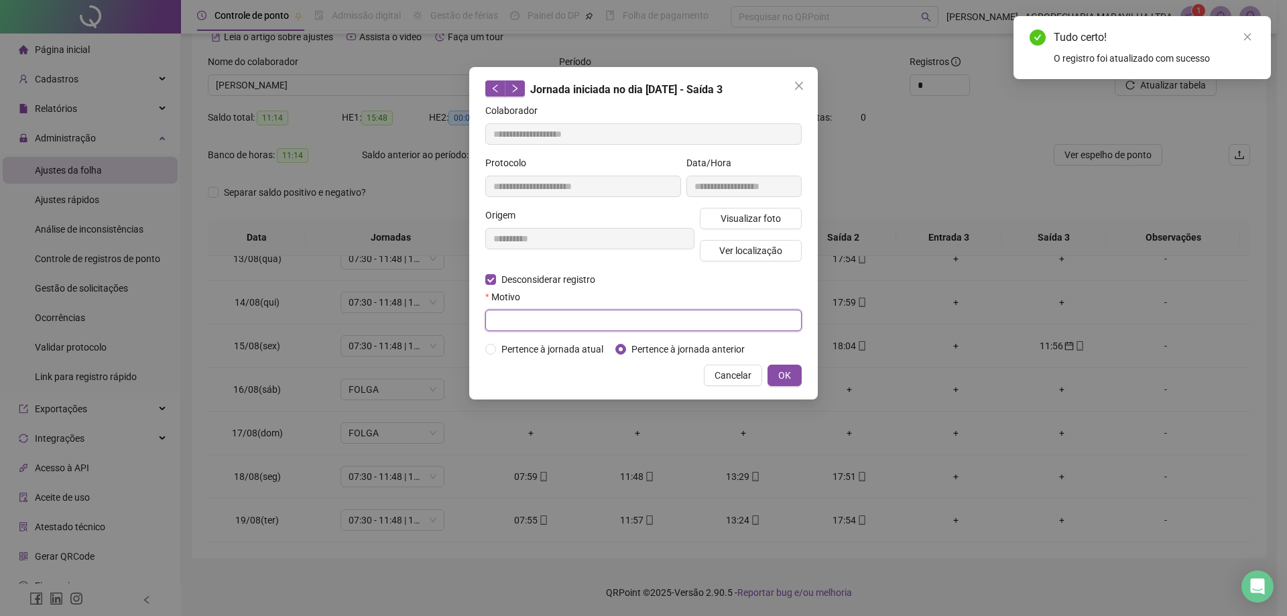
click at [509, 314] on input "text" at bounding box center [643, 320] width 316 height 21
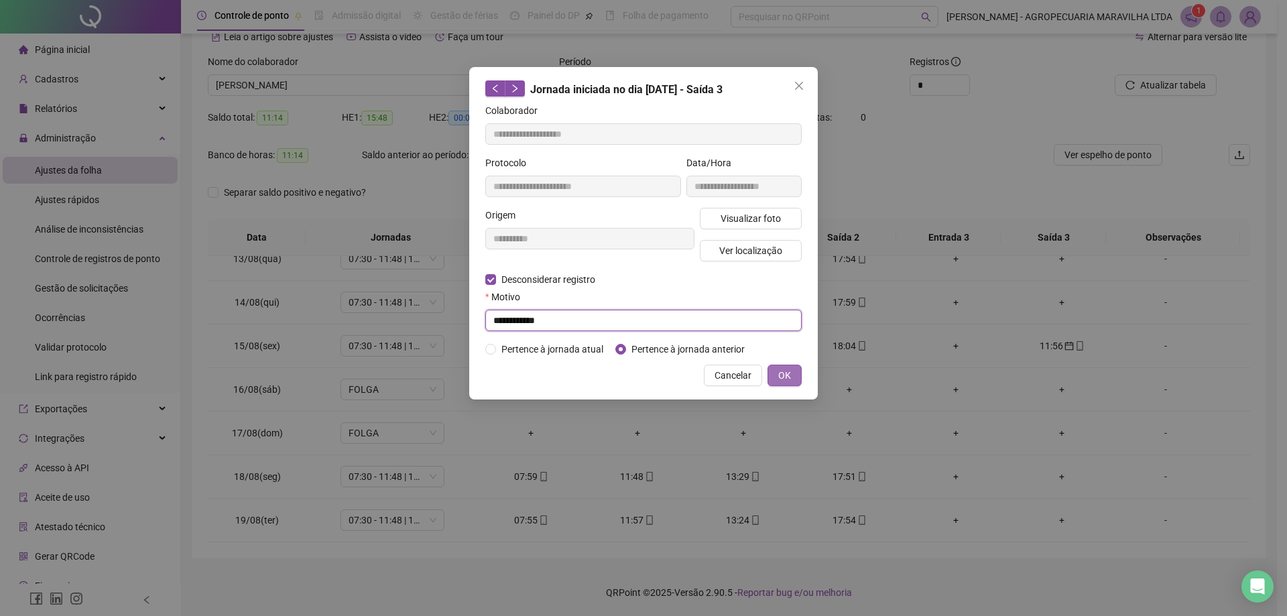
type input "**********"
click at [786, 377] on span "OK" at bounding box center [784, 375] width 13 height 15
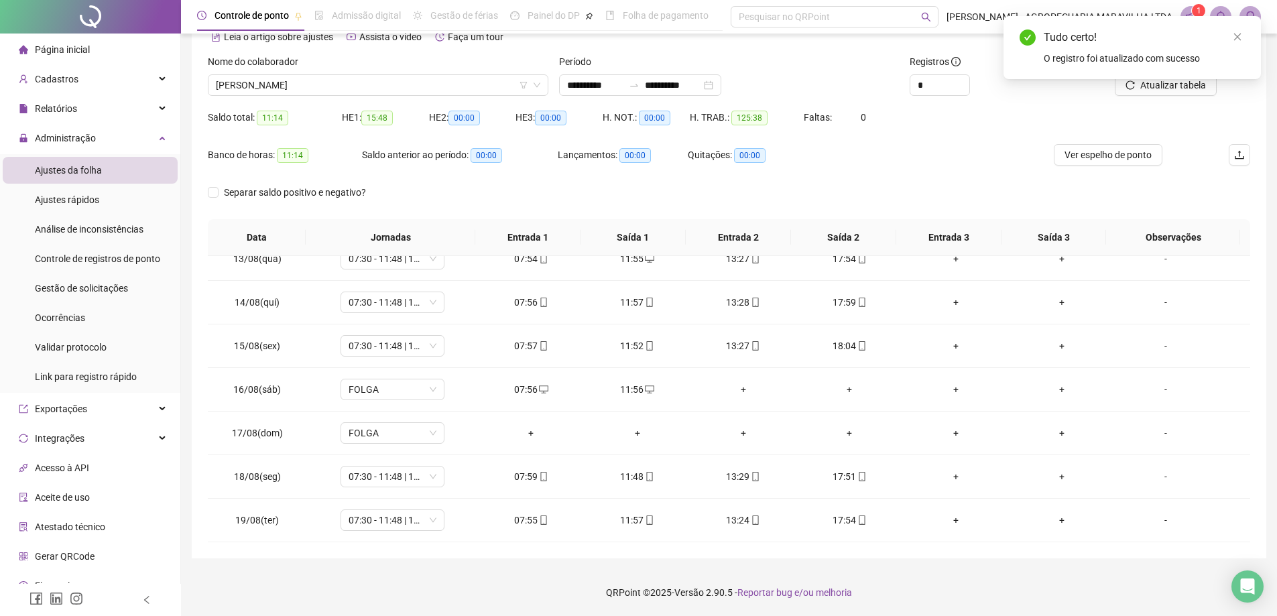
click at [1159, 79] on div "Tudo certo! O registro foi atualizado com sucesso" at bounding box center [1131, 47] width 257 height 63
click at [1143, 79] on div "Tudo certo! O registro foi atualizado com sucesso" at bounding box center [1131, 47] width 257 height 63
click at [1242, 34] on link "Close" at bounding box center [1237, 36] width 15 height 15
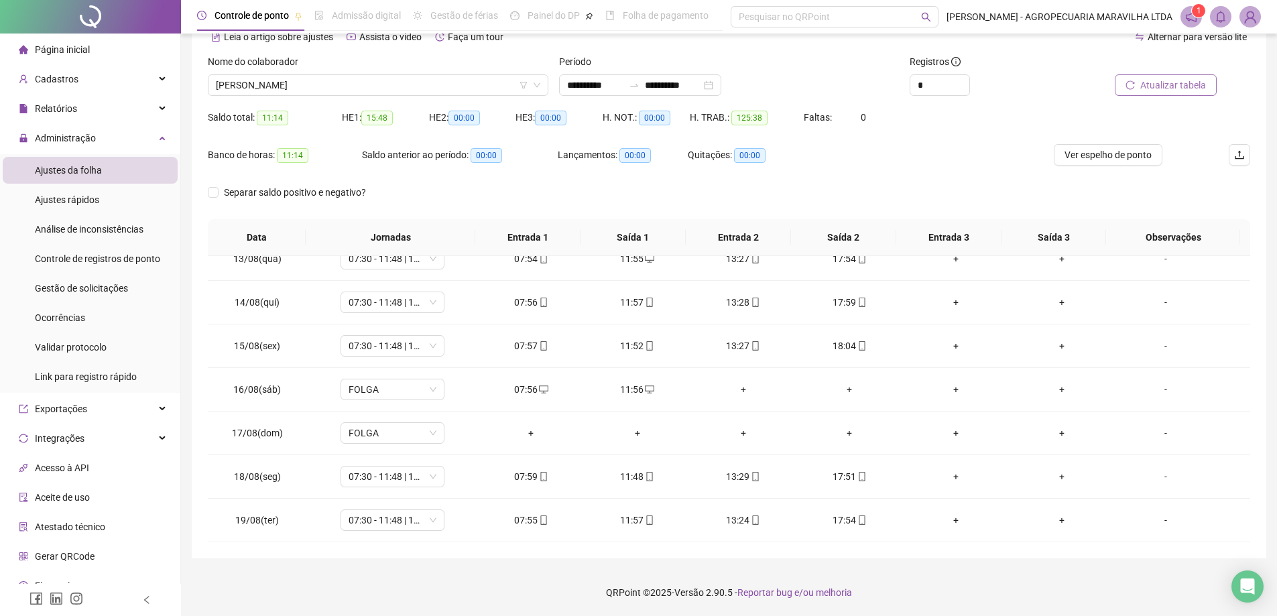
click at [1157, 83] on span "Atualizar tabela" at bounding box center [1173, 85] width 66 height 15
click at [265, 85] on span "[PERSON_NAME]" at bounding box center [378, 85] width 324 height 20
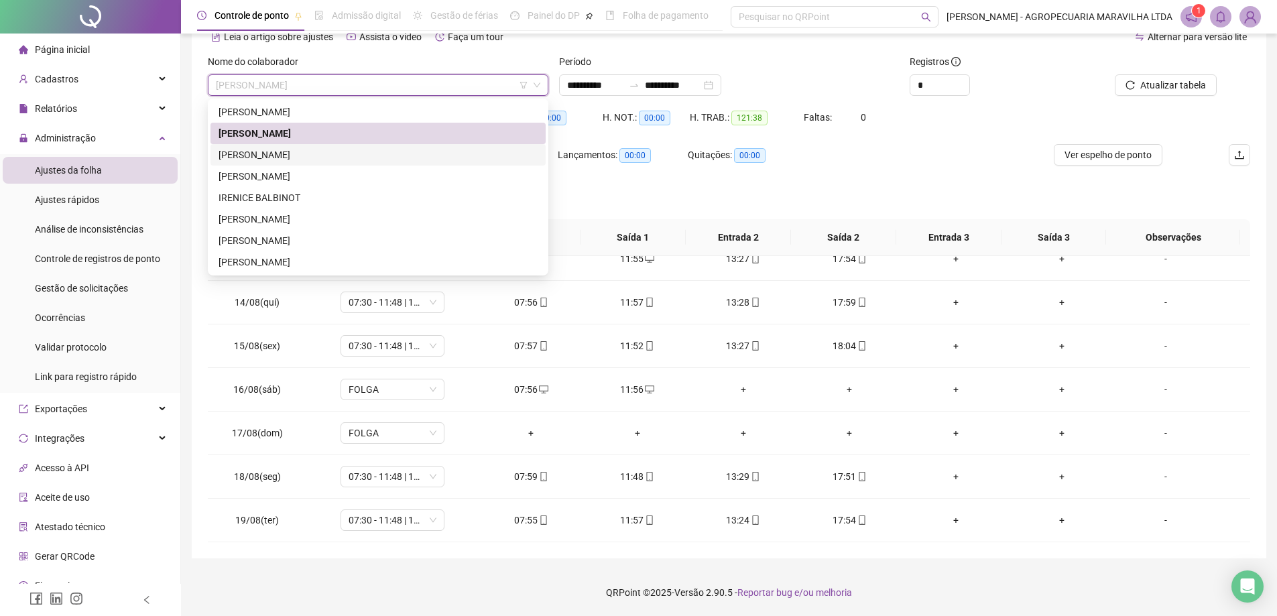
click at [241, 148] on div "[PERSON_NAME]" at bounding box center [377, 154] width 319 height 15
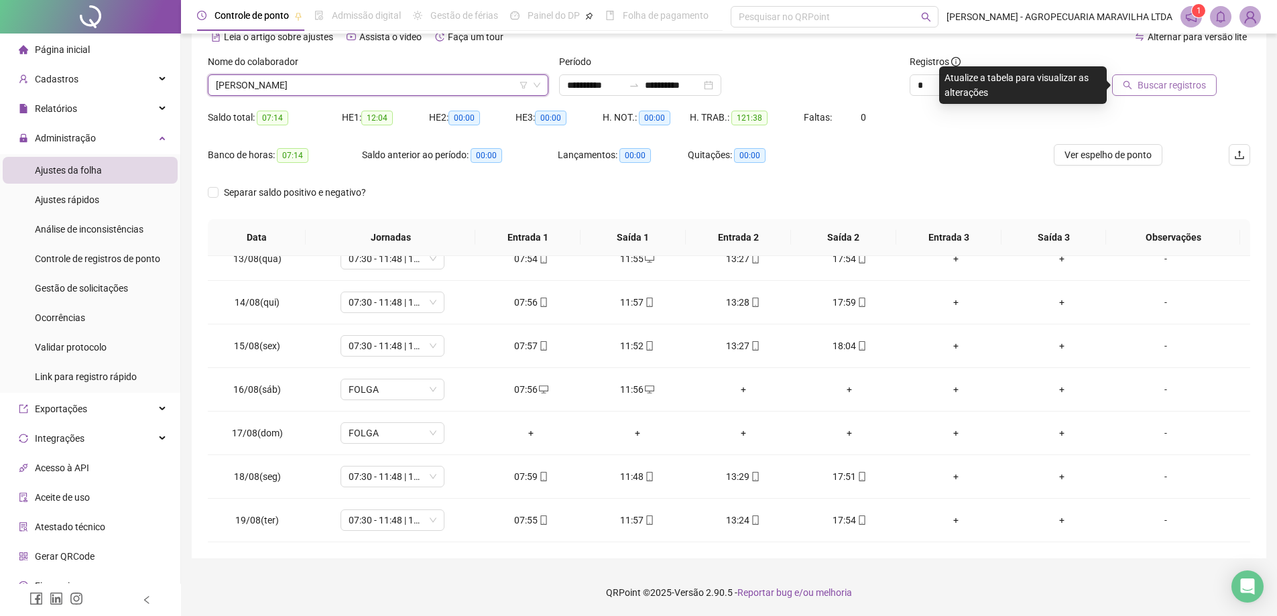
click at [1162, 85] on span "Buscar registros" at bounding box center [1171, 85] width 68 height 15
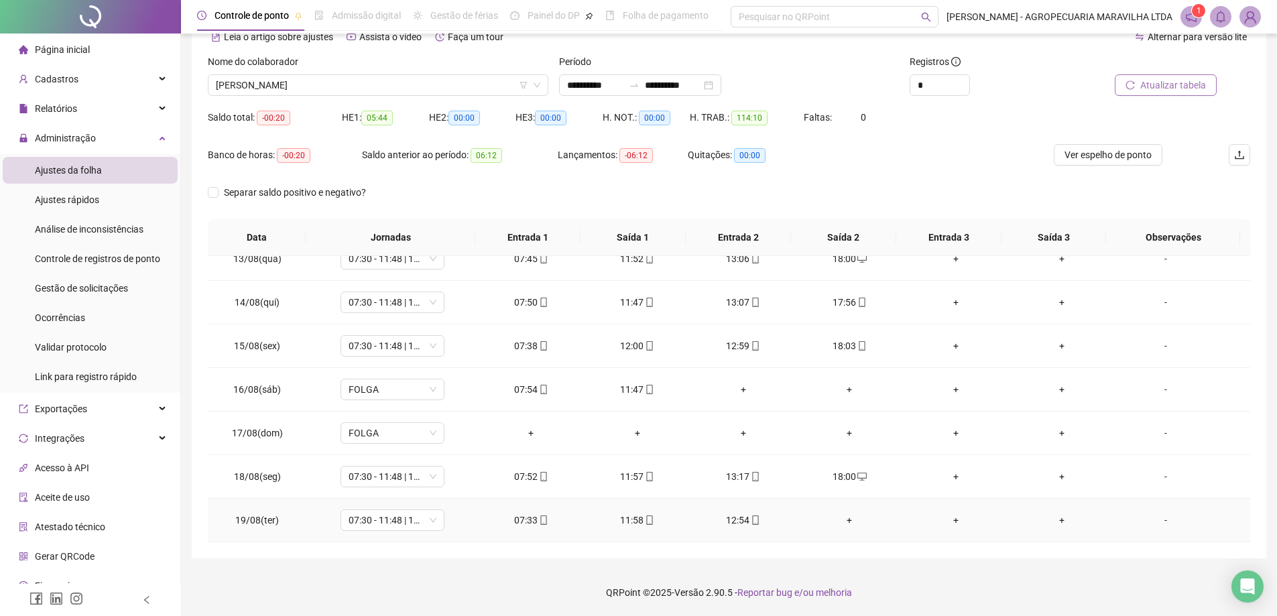
click at [846, 522] on div "+" at bounding box center [849, 520] width 84 height 15
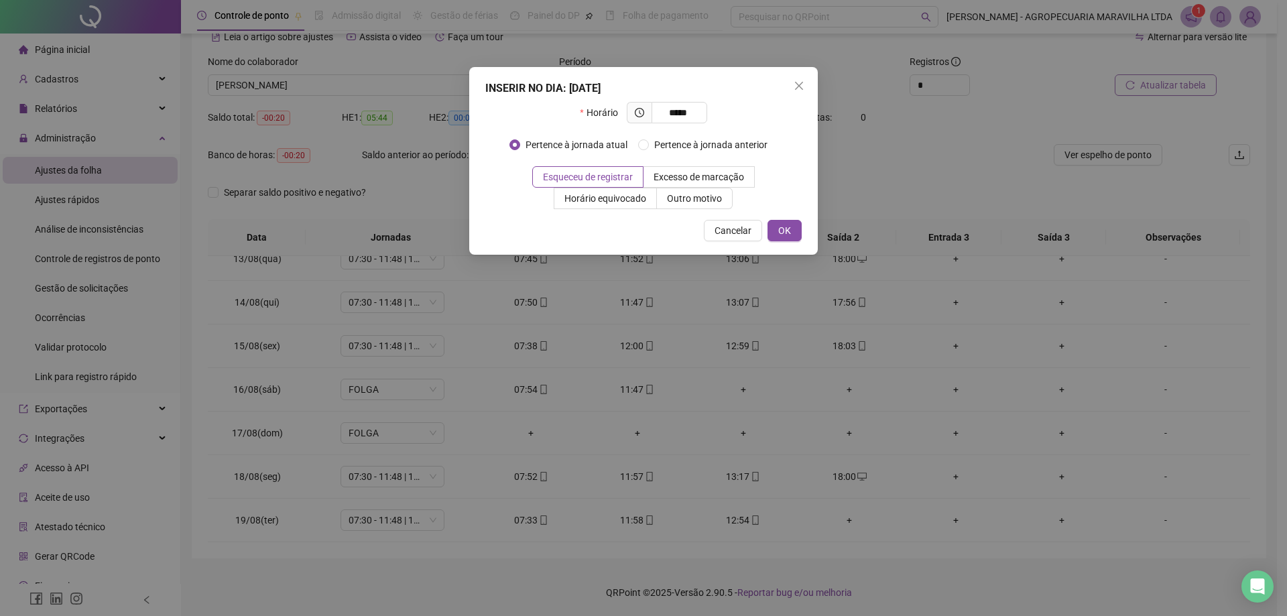
type input "*****"
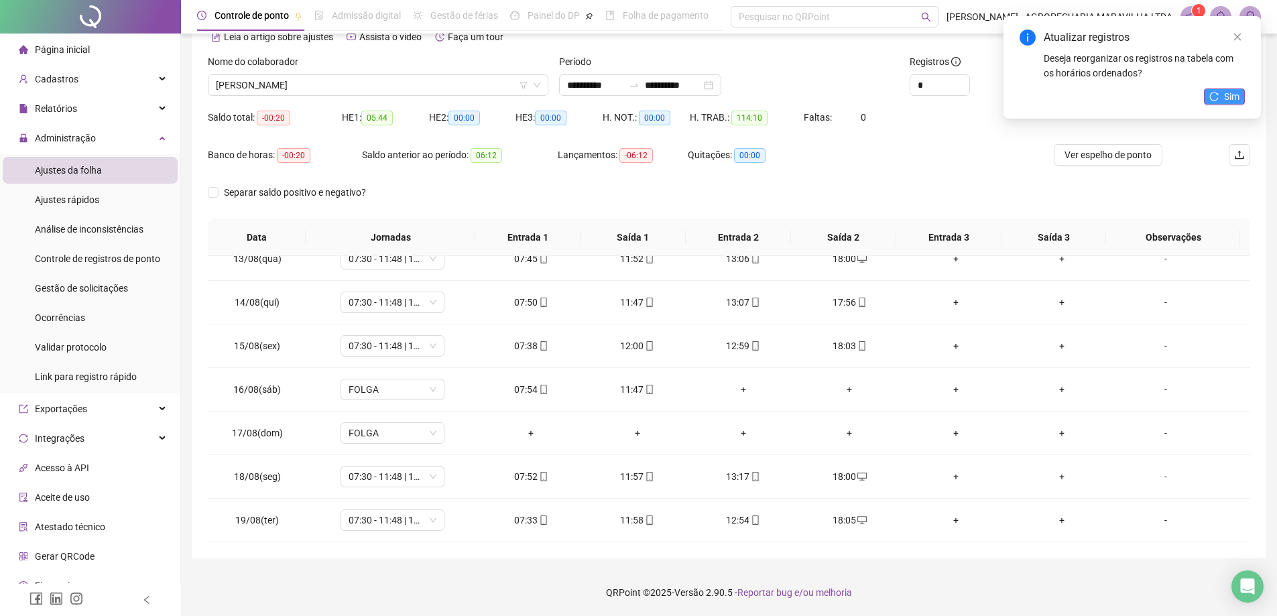
click at [1218, 92] on icon "reload" at bounding box center [1213, 96] width 9 height 9
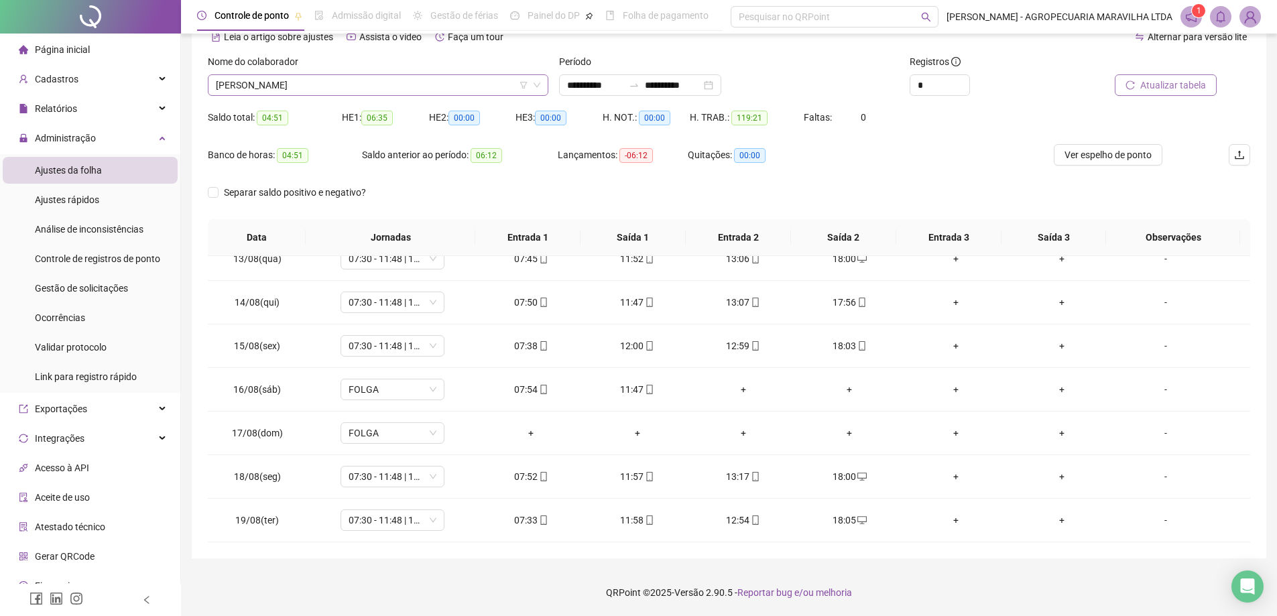
click at [337, 86] on span "[PERSON_NAME]" at bounding box center [378, 85] width 324 height 20
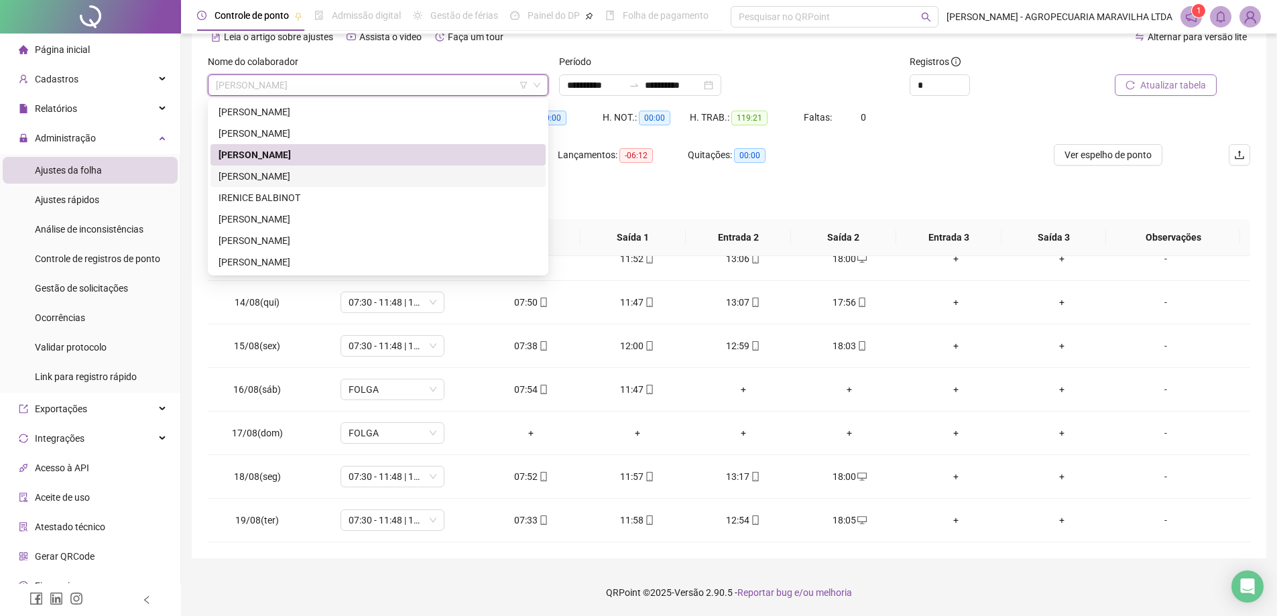
click at [239, 170] on div "[PERSON_NAME]" at bounding box center [377, 176] width 319 height 15
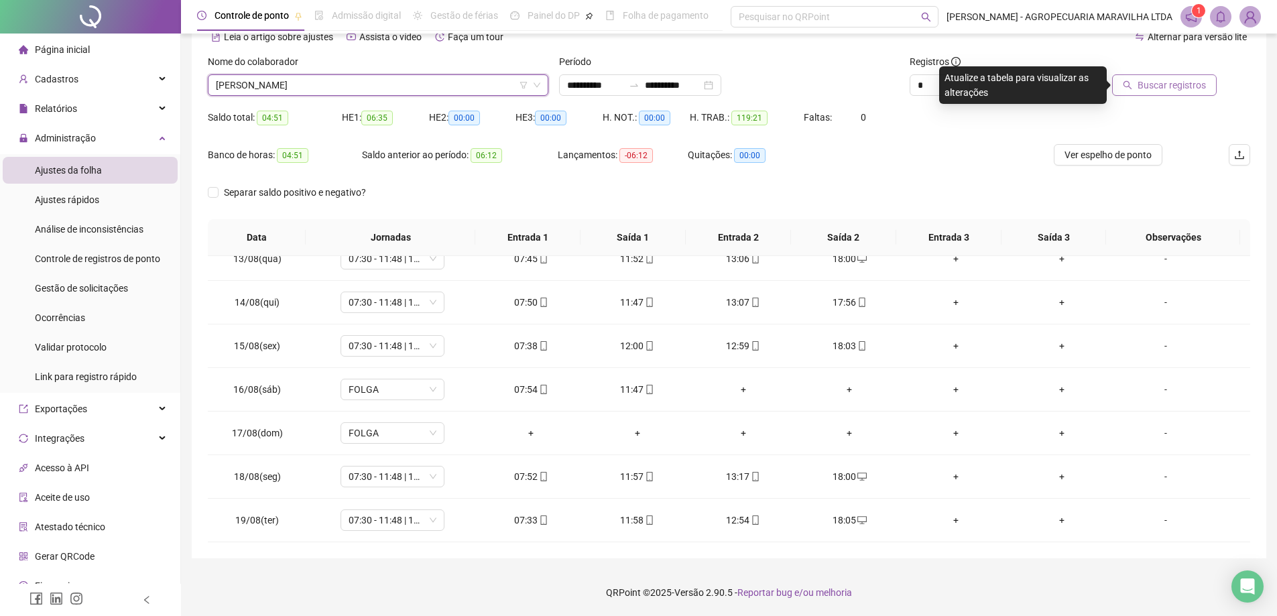
click at [1173, 83] on span "Buscar registros" at bounding box center [1171, 85] width 68 height 15
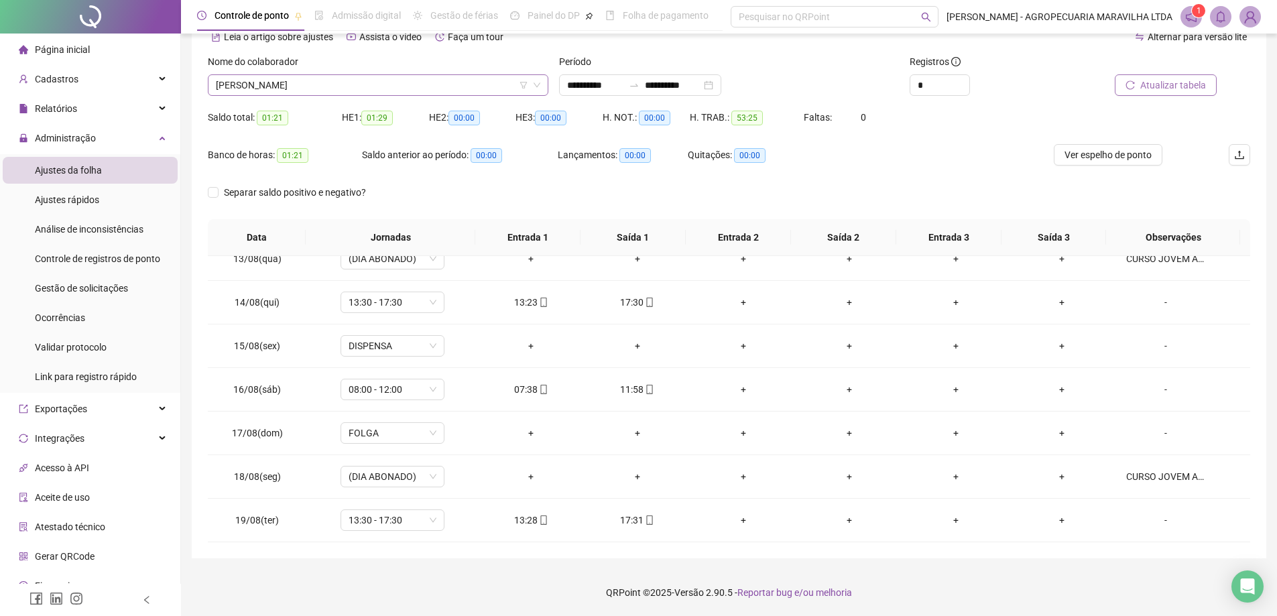
click at [326, 84] on span "[PERSON_NAME]" at bounding box center [378, 85] width 324 height 20
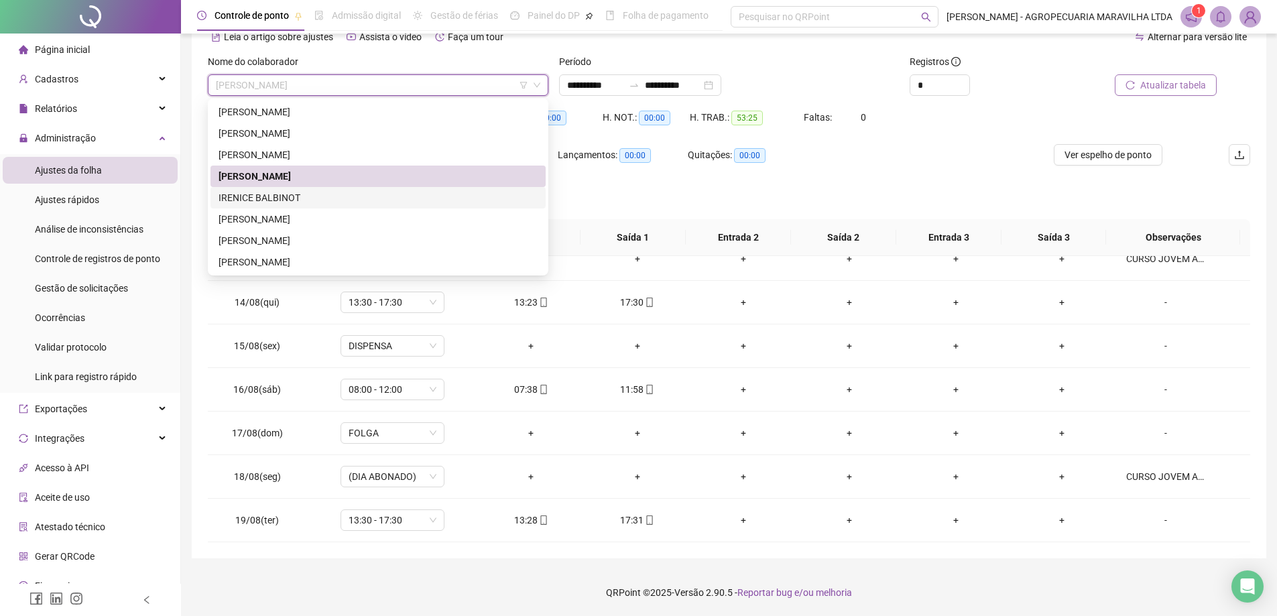
click at [285, 192] on div "IRENICE BALBINOT" at bounding box center [377, 197] width 319 height 15
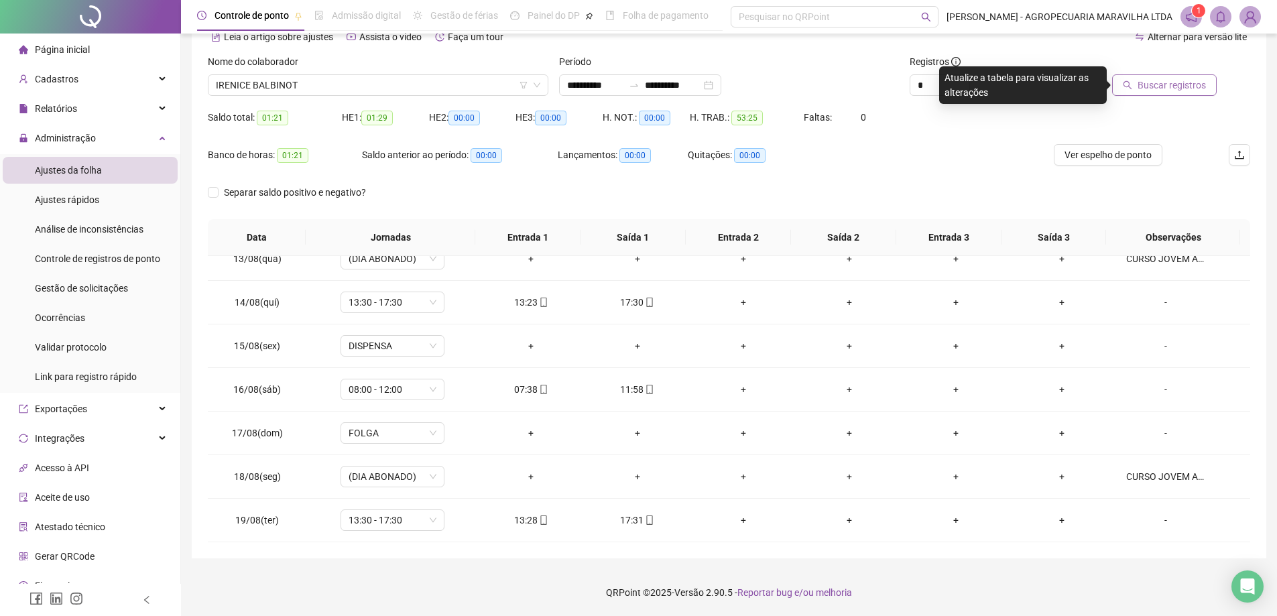
click at [1128, 82] on icon "search" at bounding box center [1127, 85] width 9 height 9
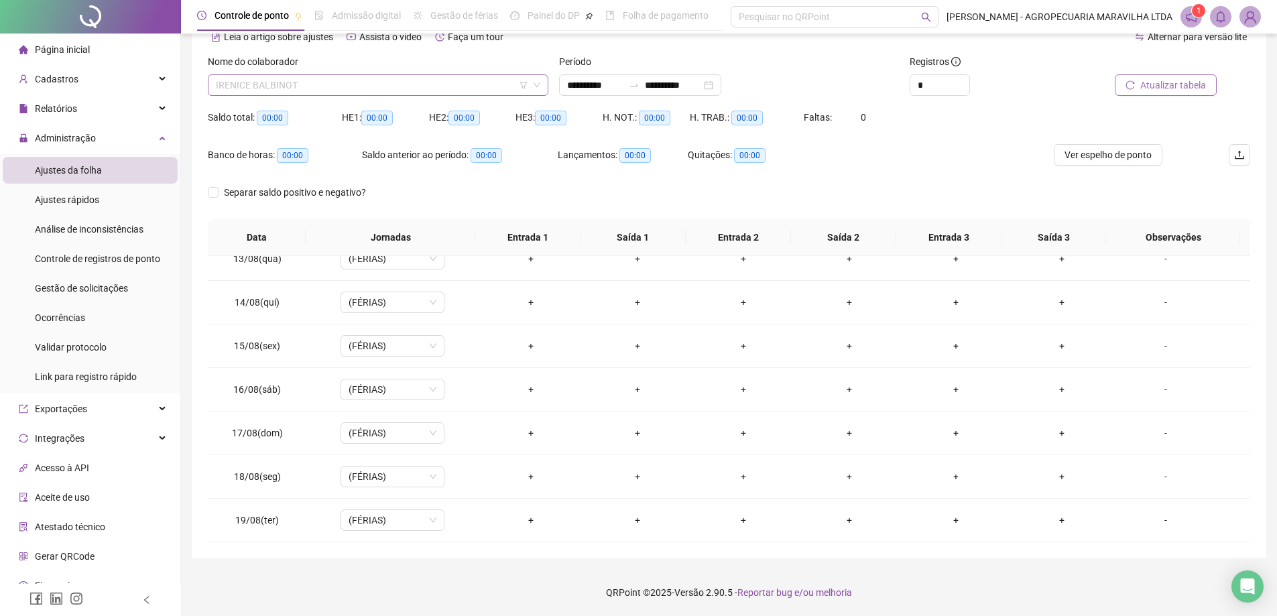
click at [310, 88] on span "IRENICE BALBINOT" at bounding box center [378, 85] width 324 height 20
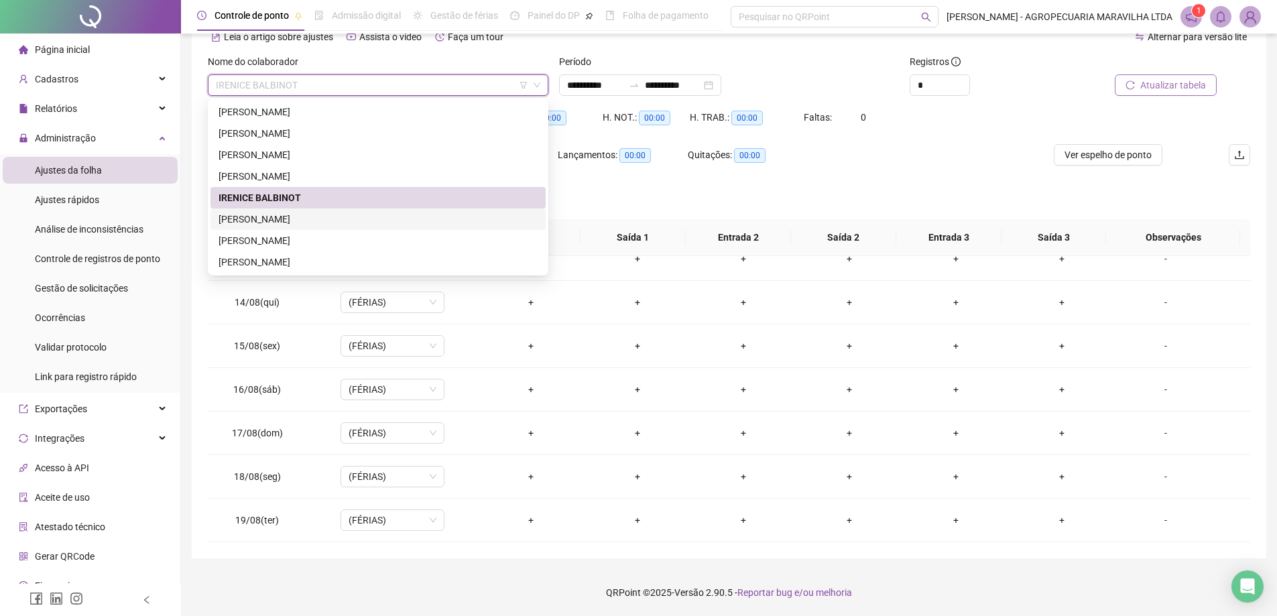
click at [285, 224] on div "[PERSON_NAME]" at bounding box center [377, 219] width 319 height 15
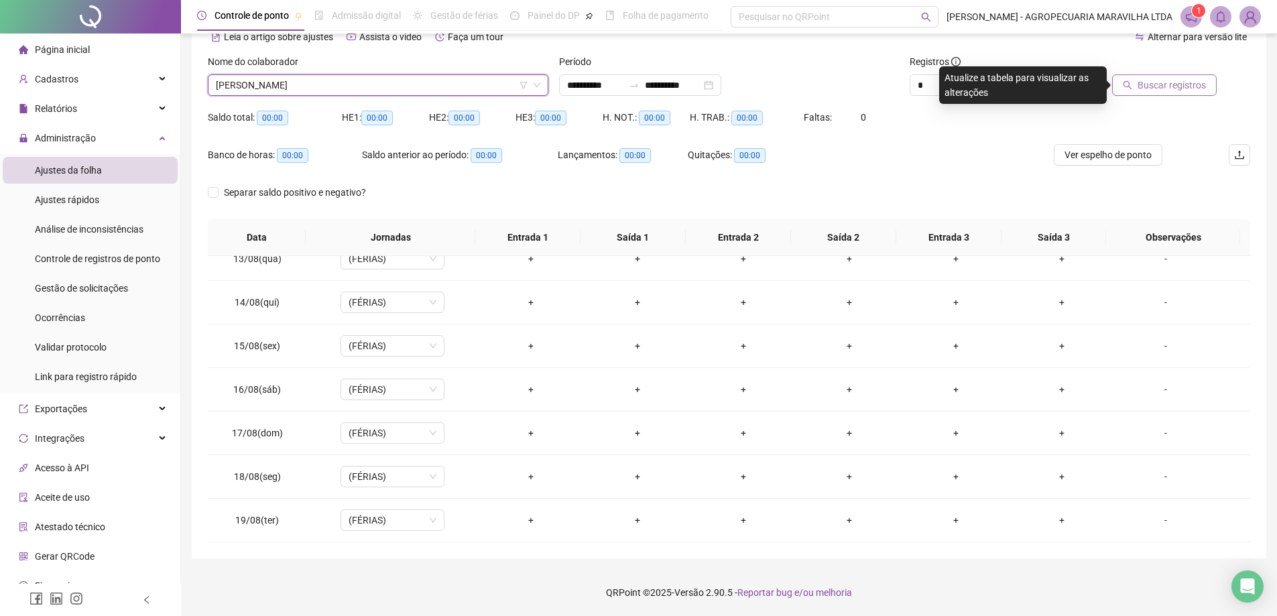
click at [1191, 86] on span "Buscar registros" at bounding box center [1171, 85] width 68 height 15
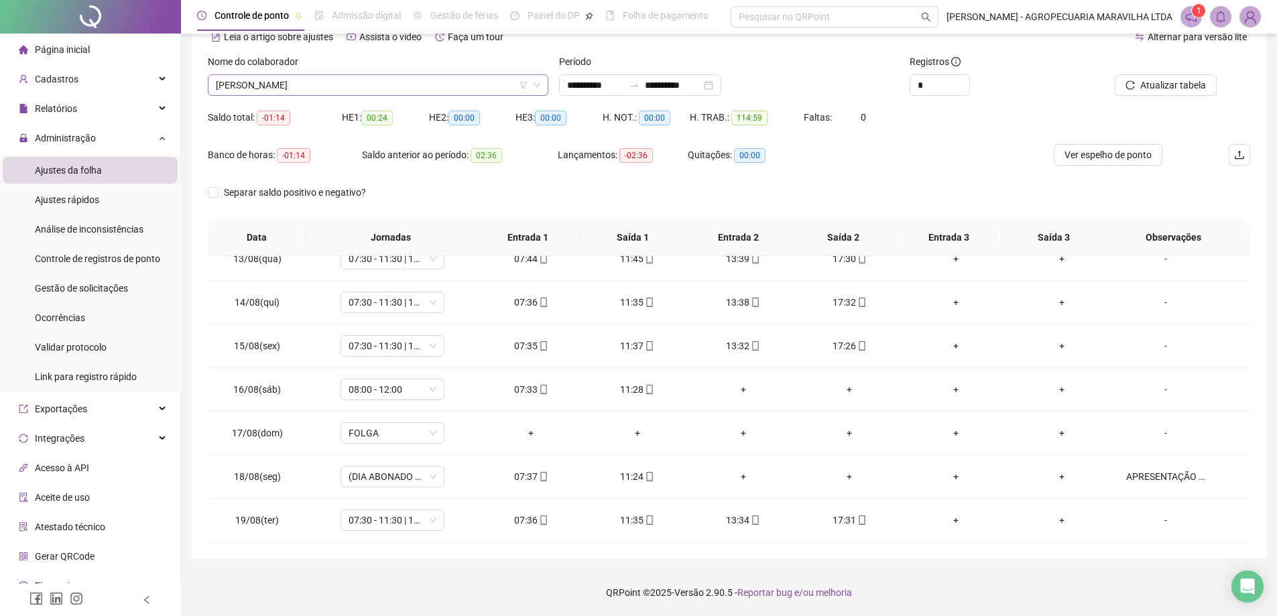
click at [299, 82] on span "[PERSON_NAME]" at bounding box center [378, 85] width 324 height 20
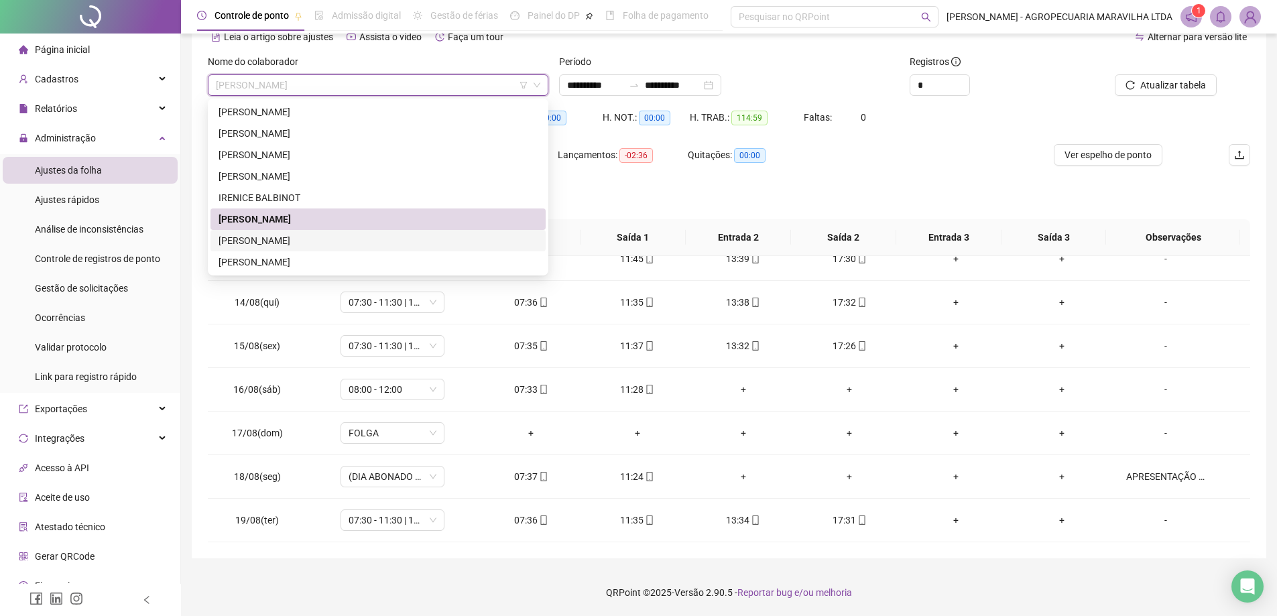
click at [249, 242] on div "[PERSON_NAME]" at bounding box center [377, 240] width 319 height 15
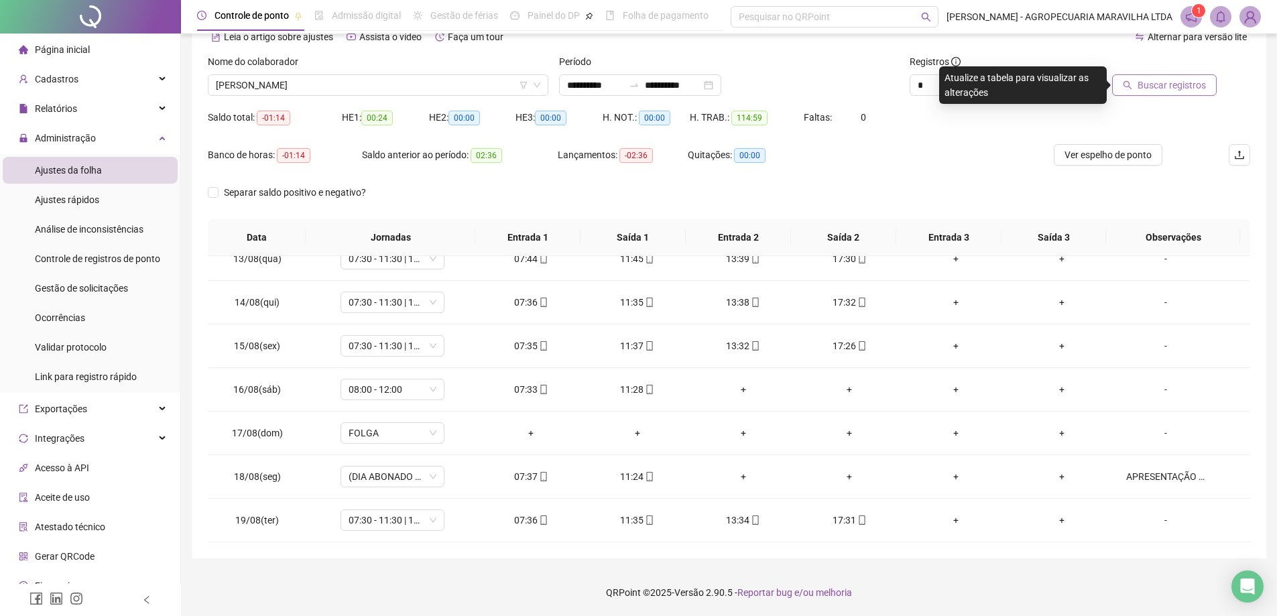
click at [1187, 89] on span "Buscar registros" at bounding box center [1171, 85] width 68 height 15
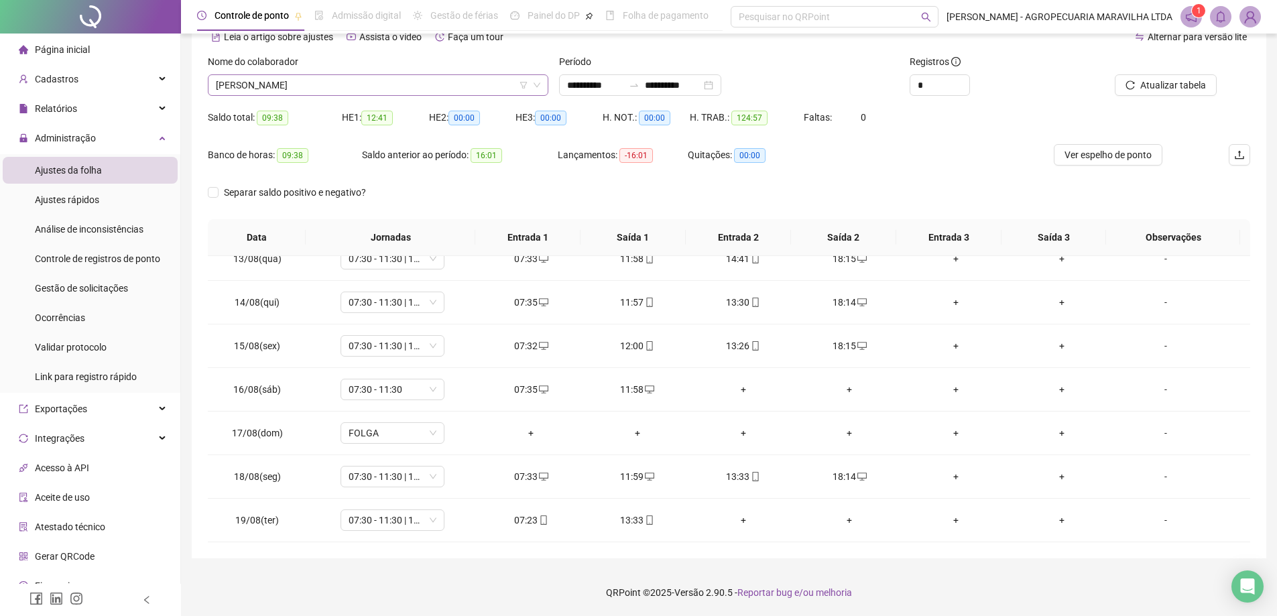
click at [255, 84] on span "[PERSON_NAME]" at bounding box center [378, 85] width 324 height 20
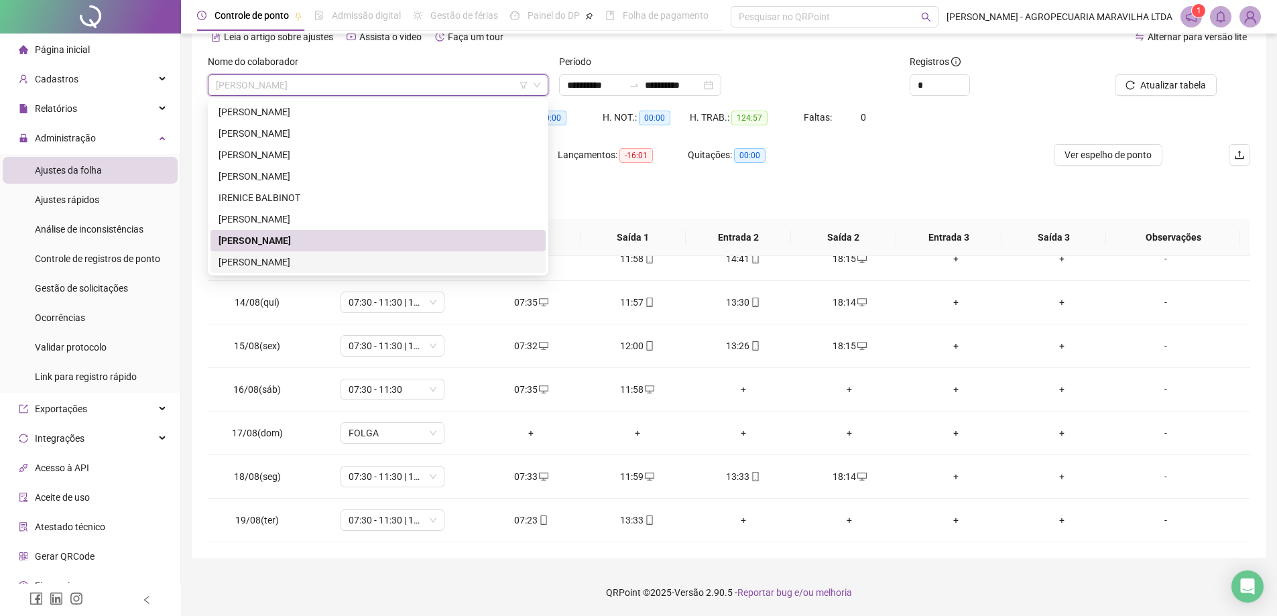
click at [257, 259] on div "[PERSON_NAME]" at bounding box center [377, 262] width 319 height 15
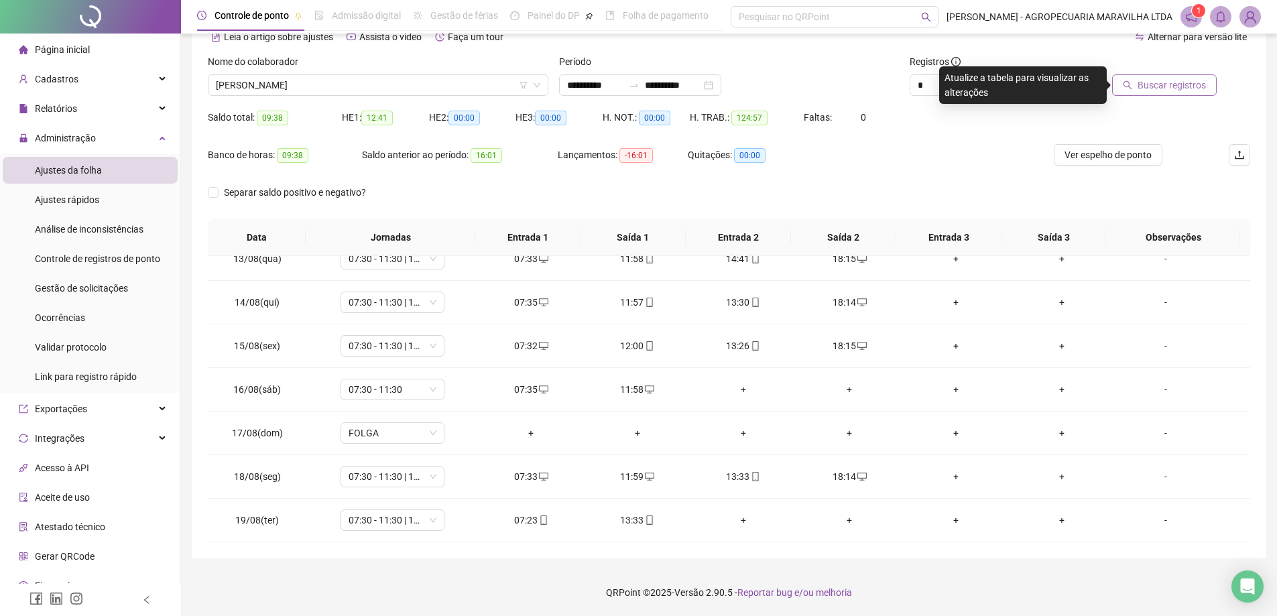
click at [1166, 83] on span "Buscar registros" at bounding box center [1171, 85] width 68 height 15
